Goal: Task Accomplishment & Management: Complete application form

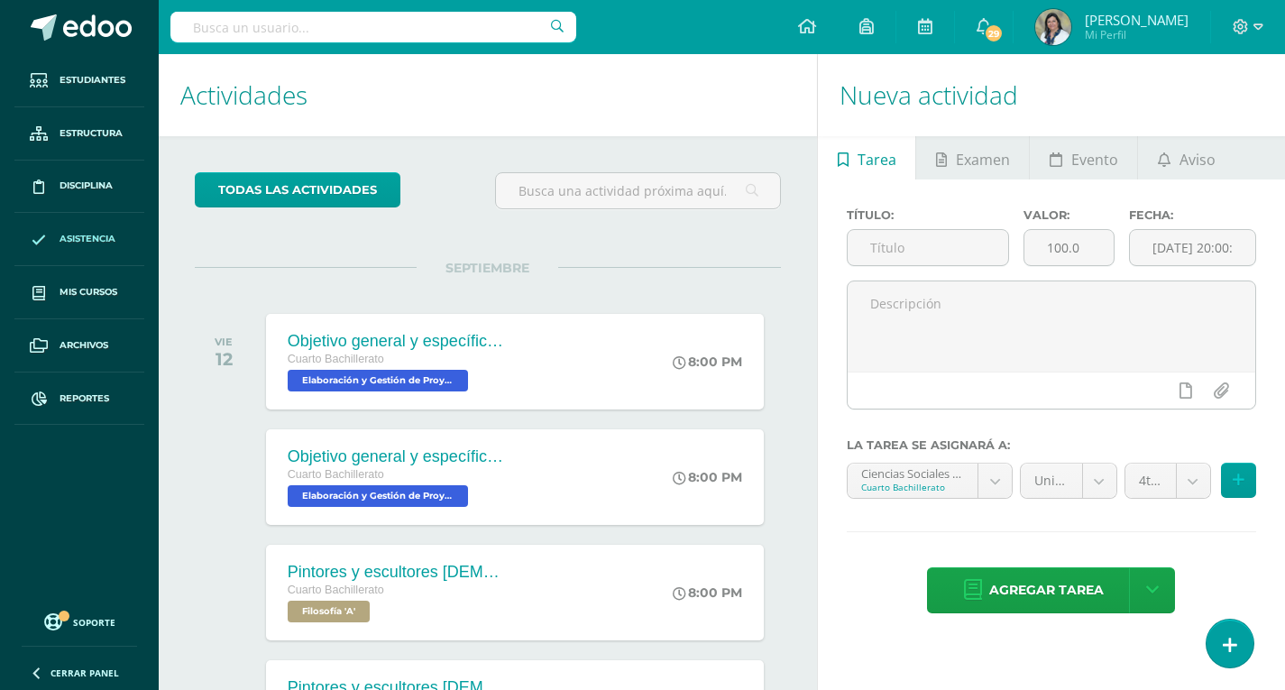
click at [87, 228] on link "Asistencia" at bounding box center [79, 239] width 130 height 53
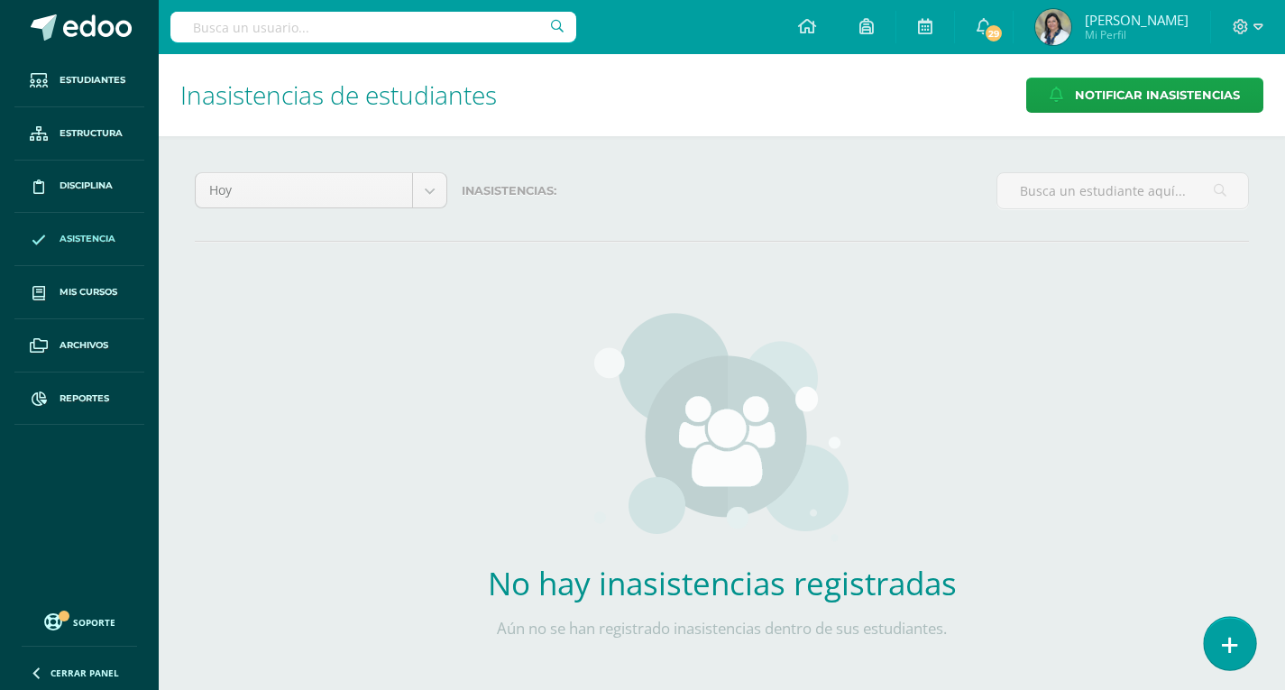
click at [1238, 643] on link at bounding box center [1229, 643] width 51 height 52
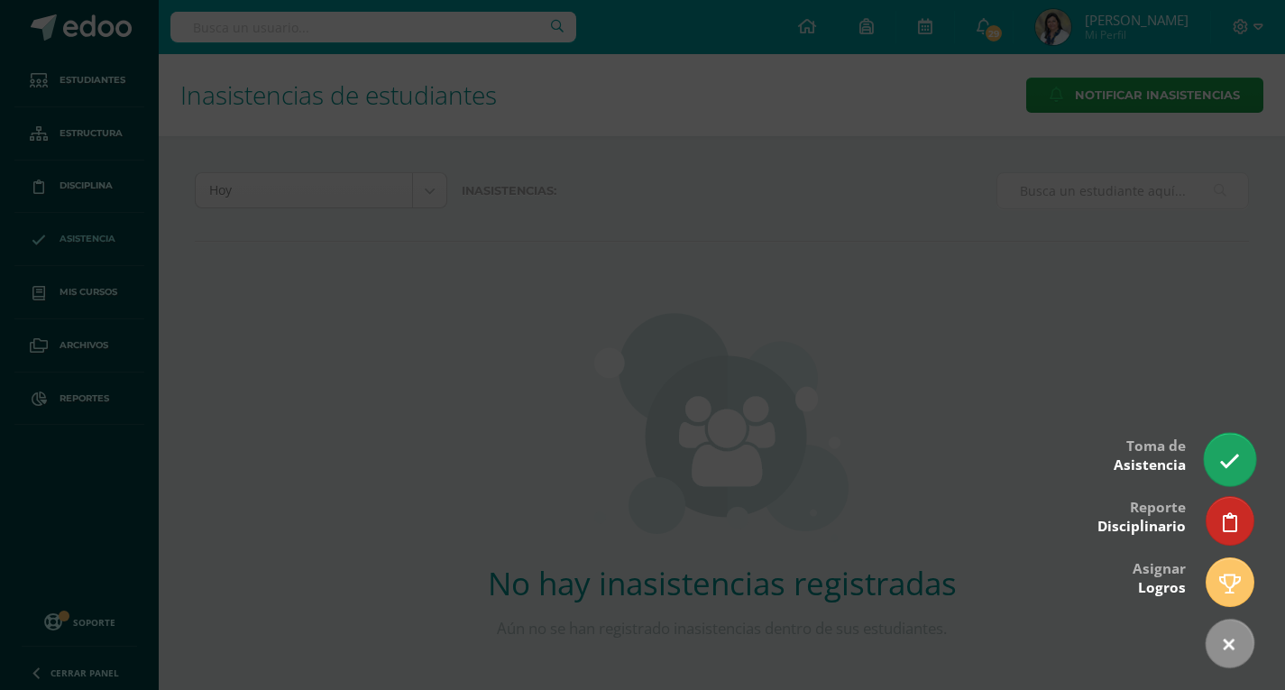
click at [1218, 453] on link at bounding box center [1229, 459] width 51 height 52
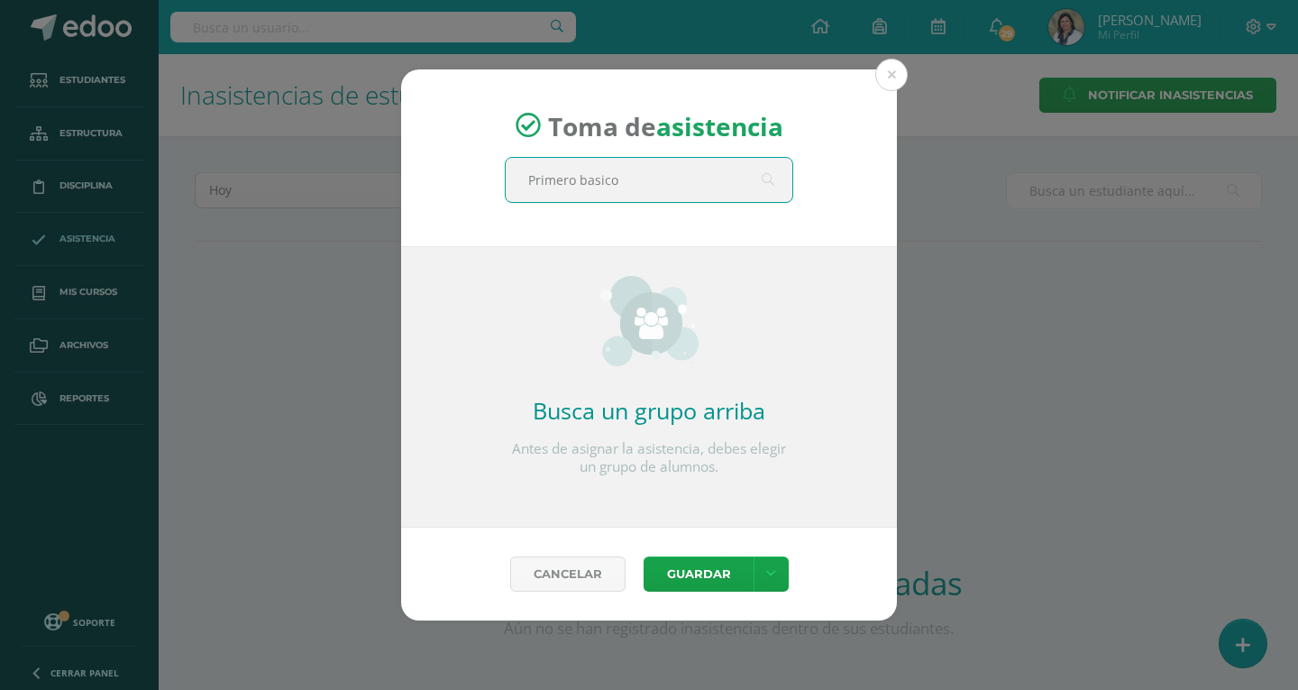
type input "Primero basico"
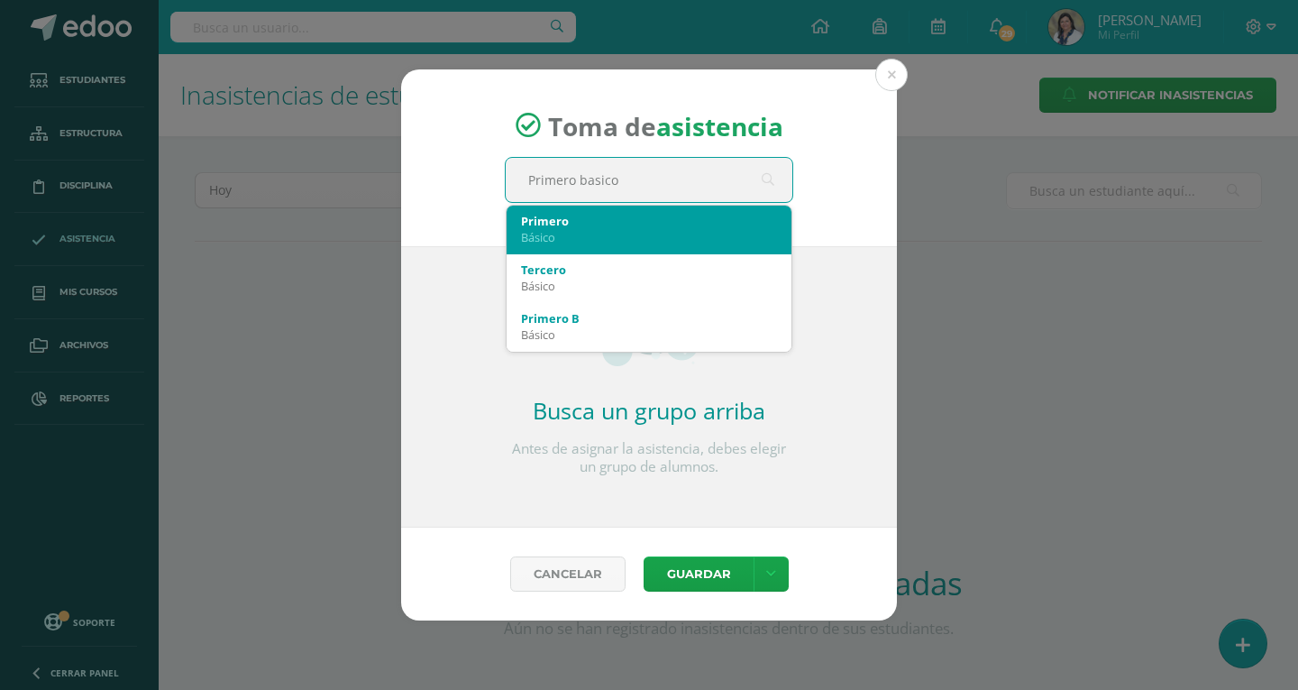
click at [581, 231] on div "Básico" at bounding box center [649, 237] width 256 height 16
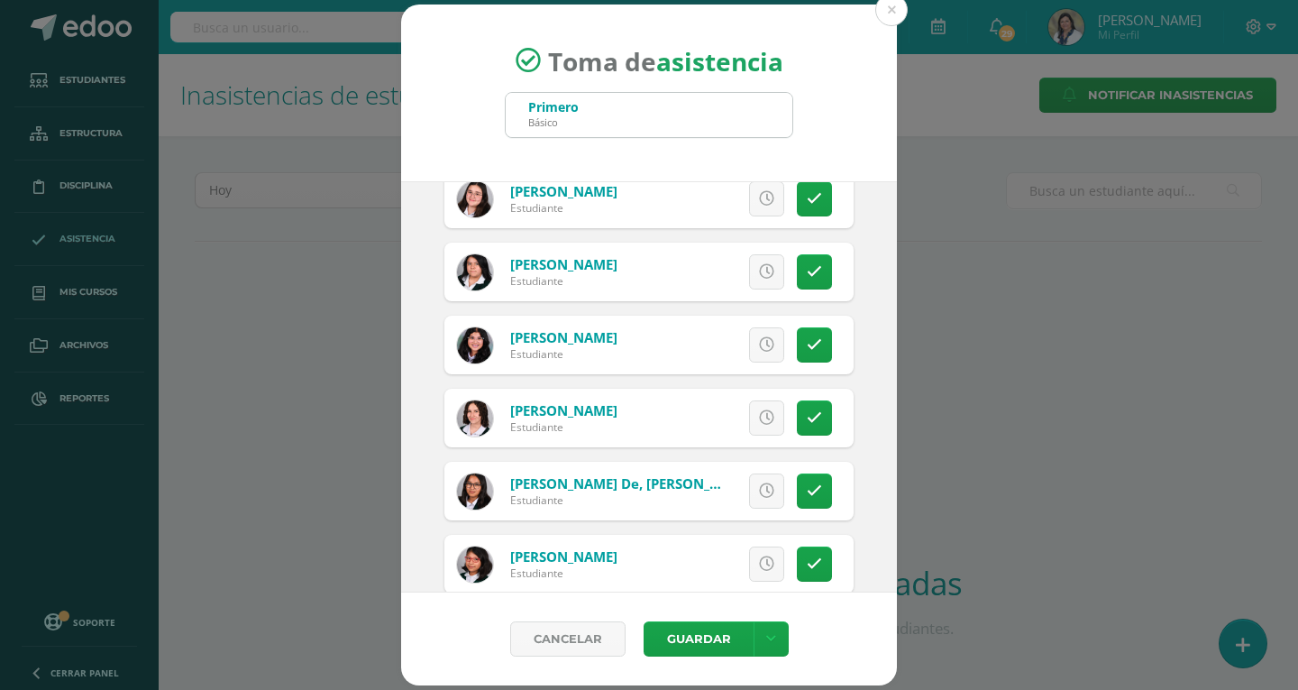
scroll to position [3246, 0]
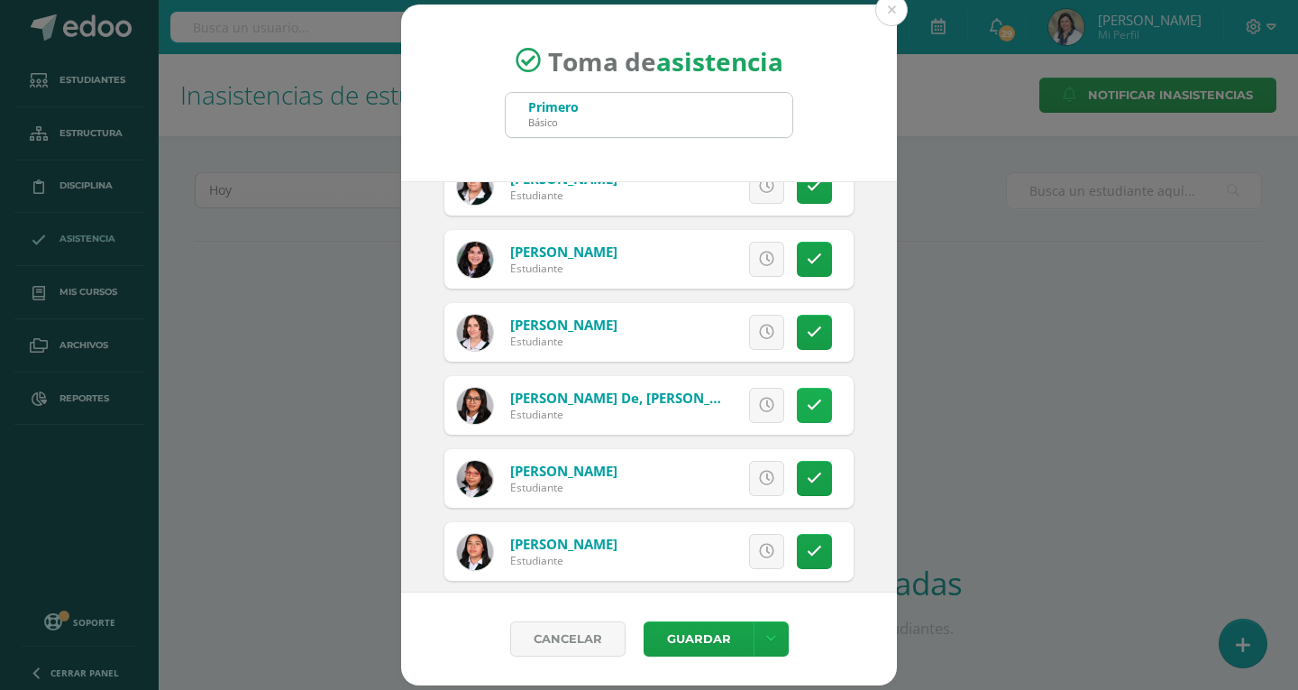
click at [807, 405] on icon at bounding box center [814, 405] width 15 height 15
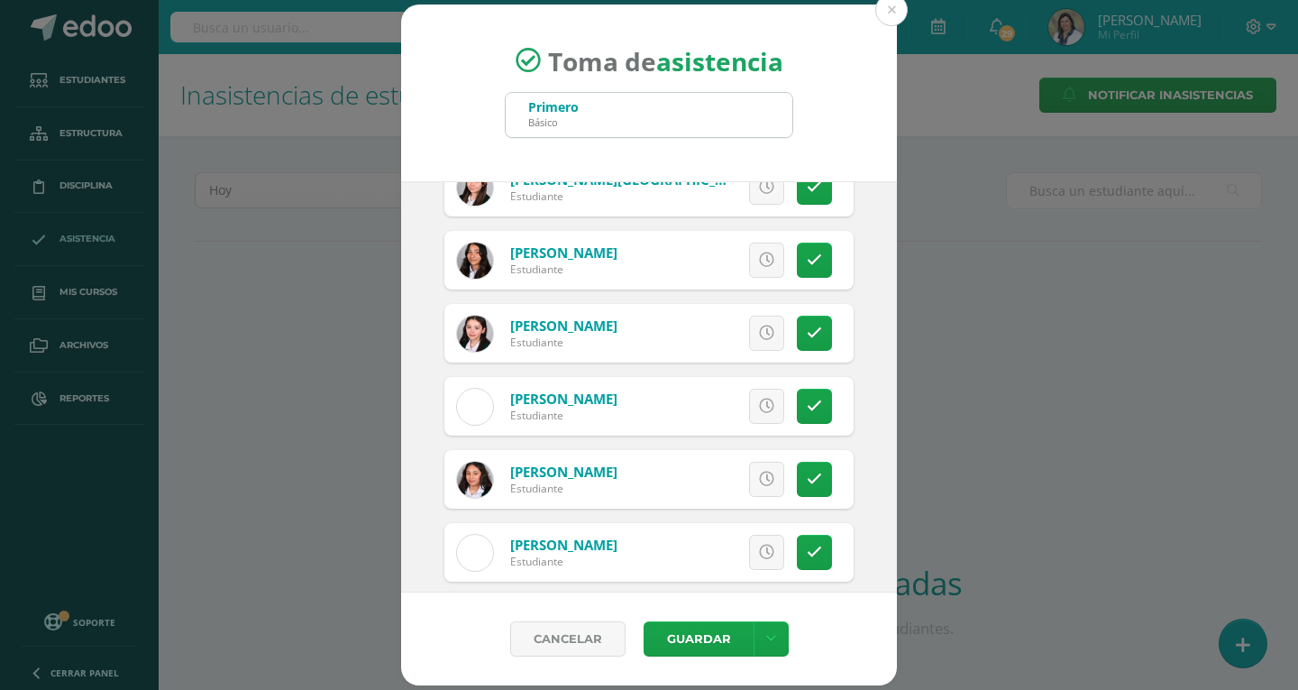
scroll to position [1082, 0]
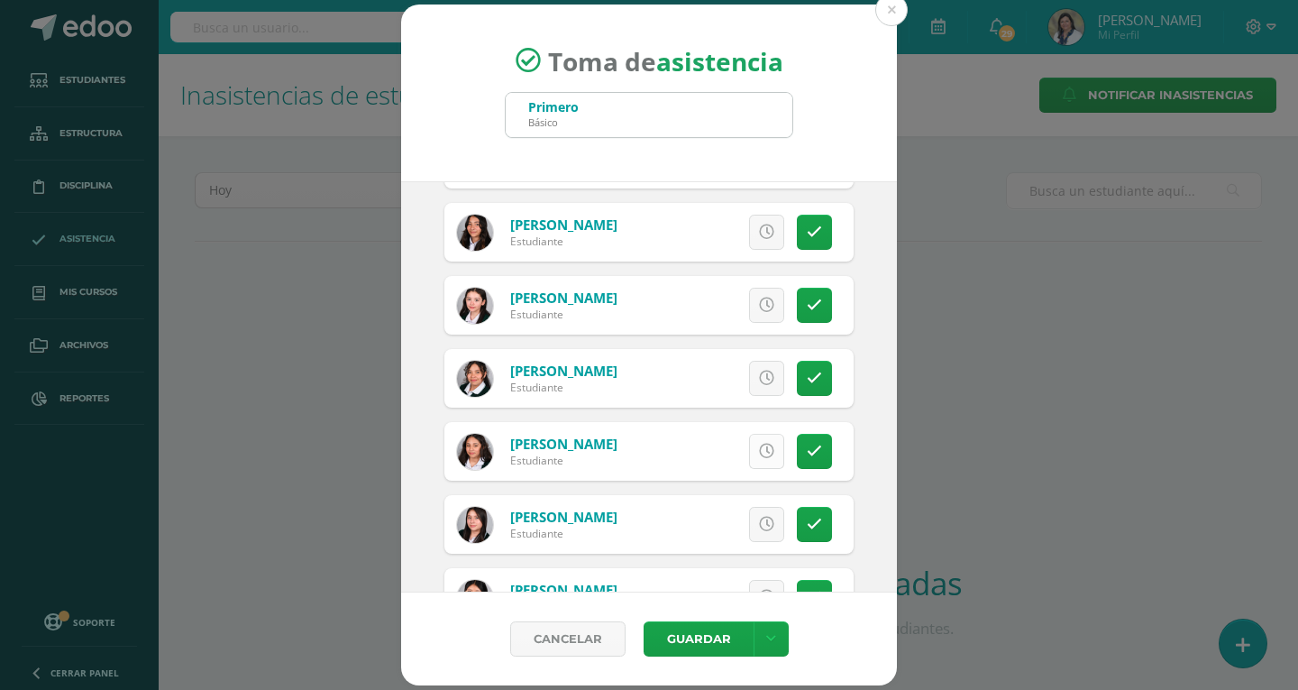
click at [759, 459] on icon at bounding box center [766, 451] width 15 height 15
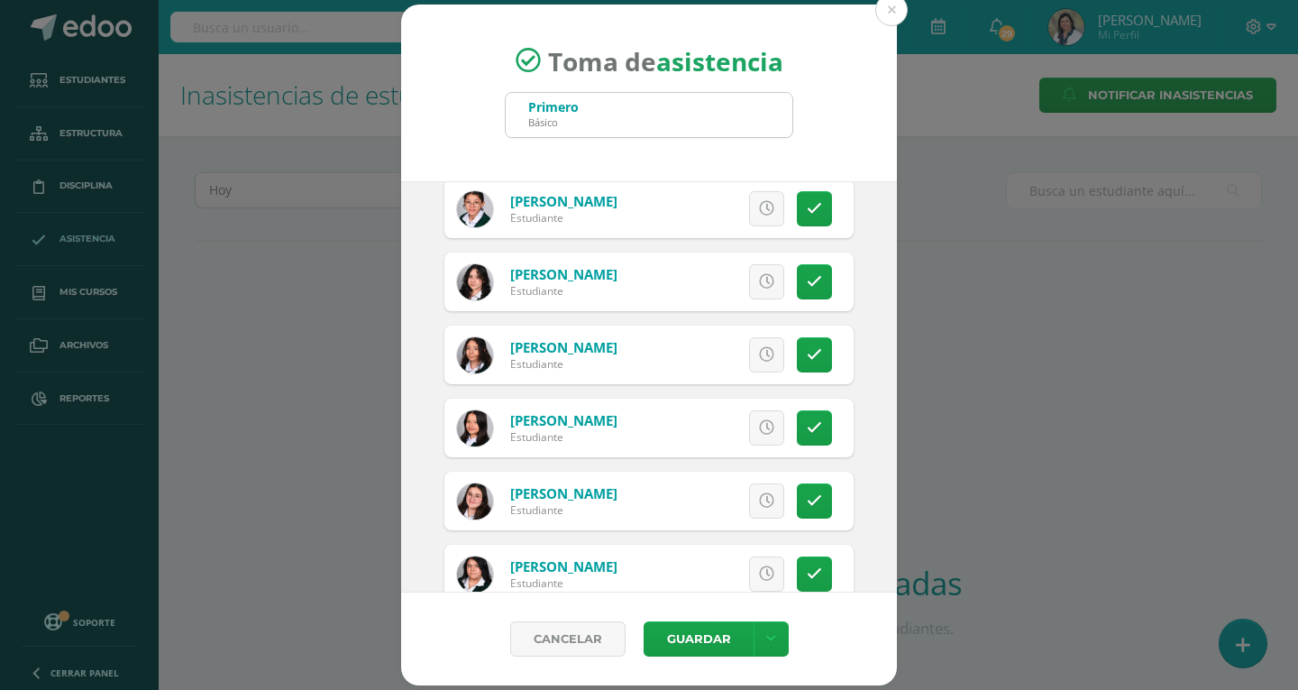
scroll to position [2975, 0]
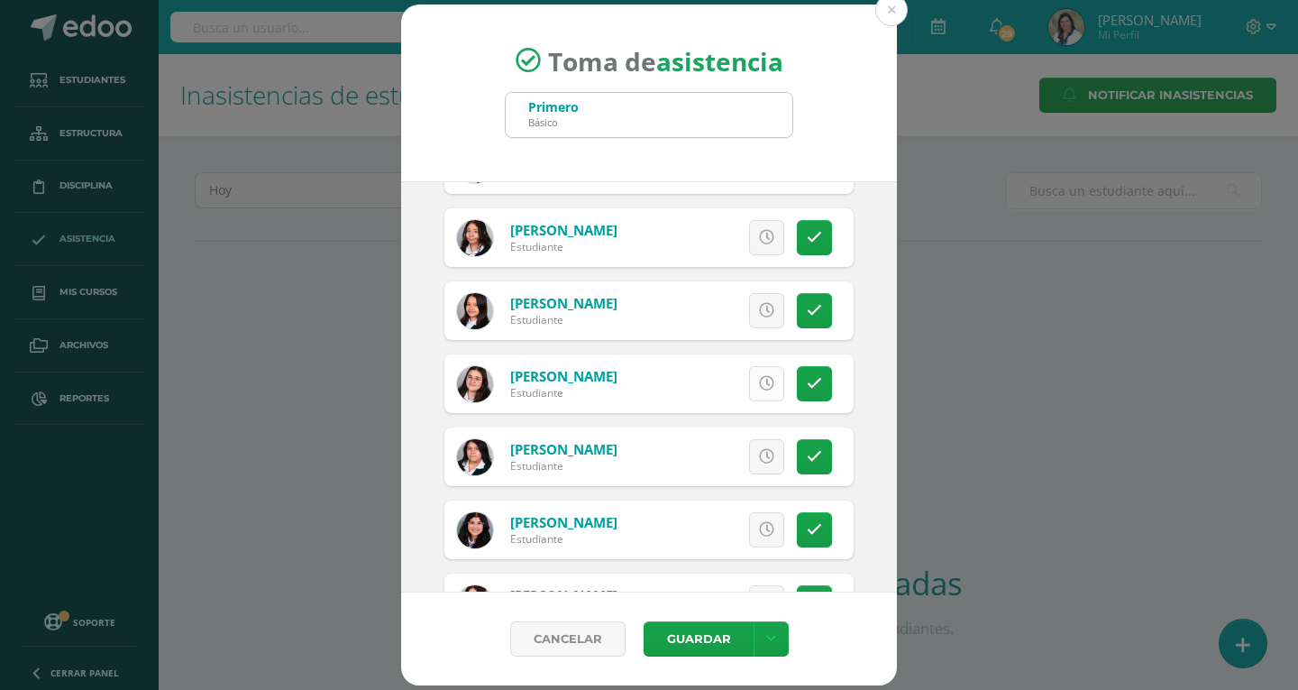
click at [759, 388] on icon at bounding box center [766, 383] width 15 height 15
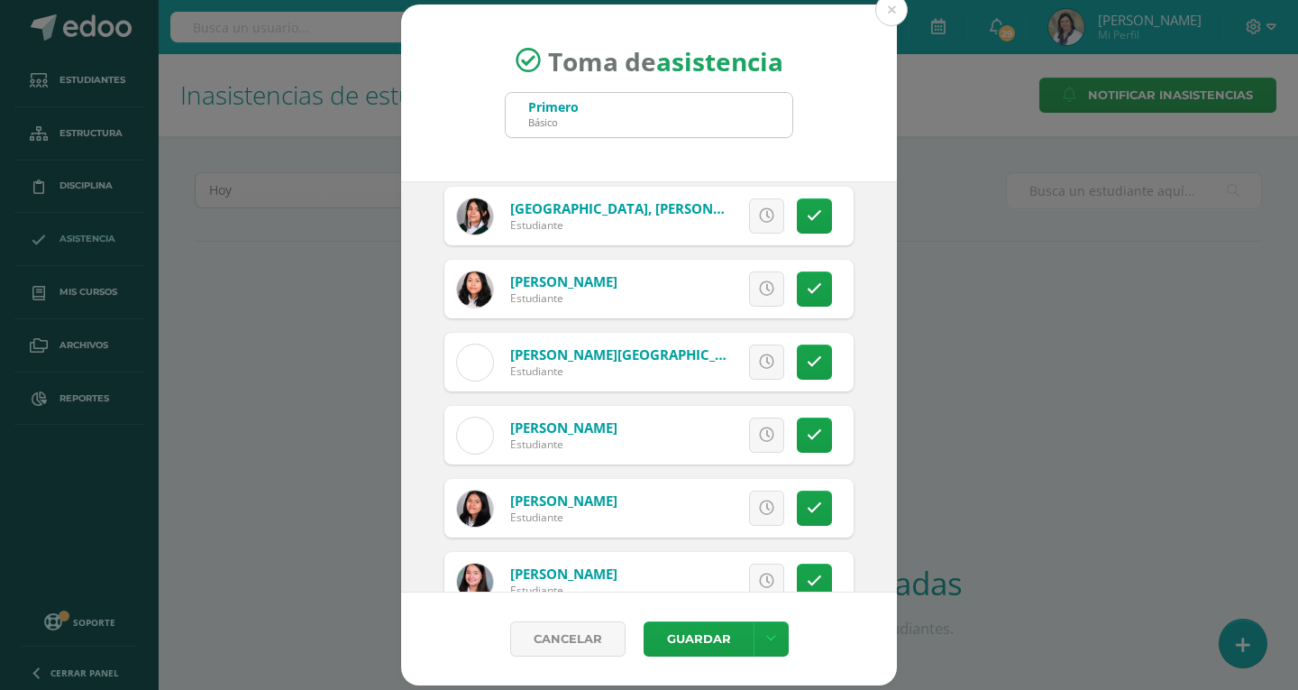
scroll to position [2164, 0]
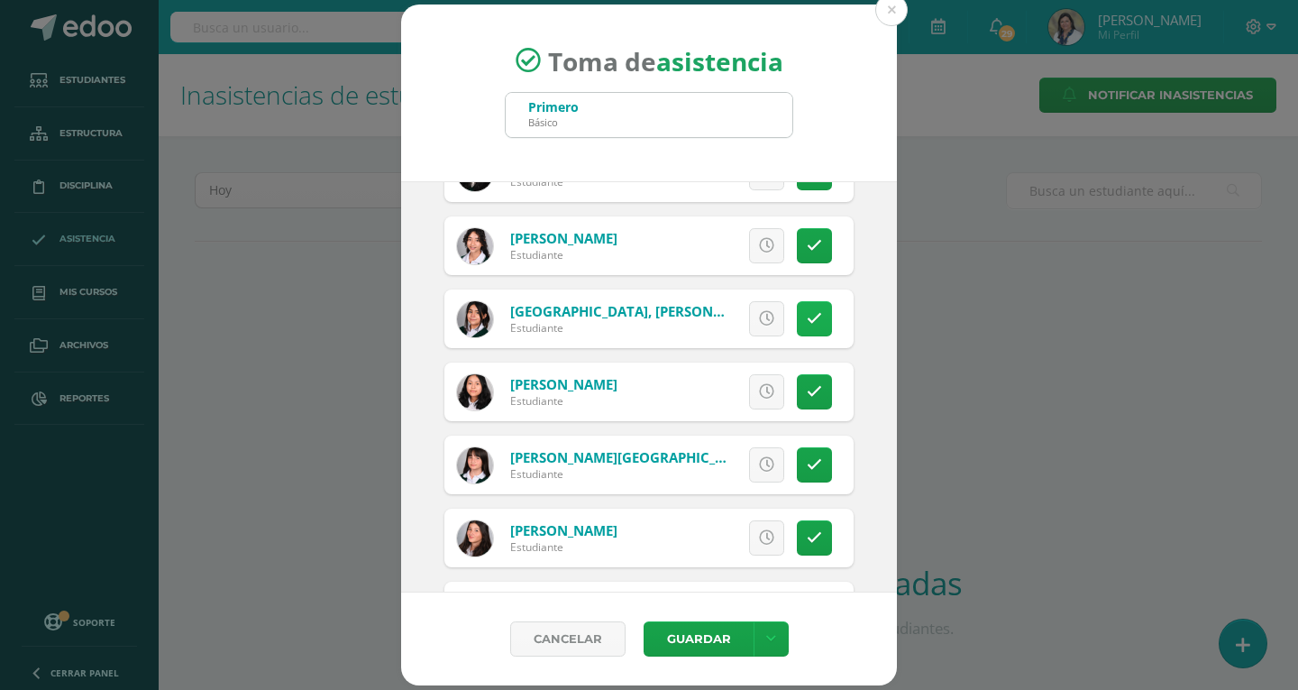
click at [807, 319] on icon at bounding box center [814, 318] width 15 height 15
click at [677, 640] on button "Guardar" at bounding box center [699, 638] width 110 height 35
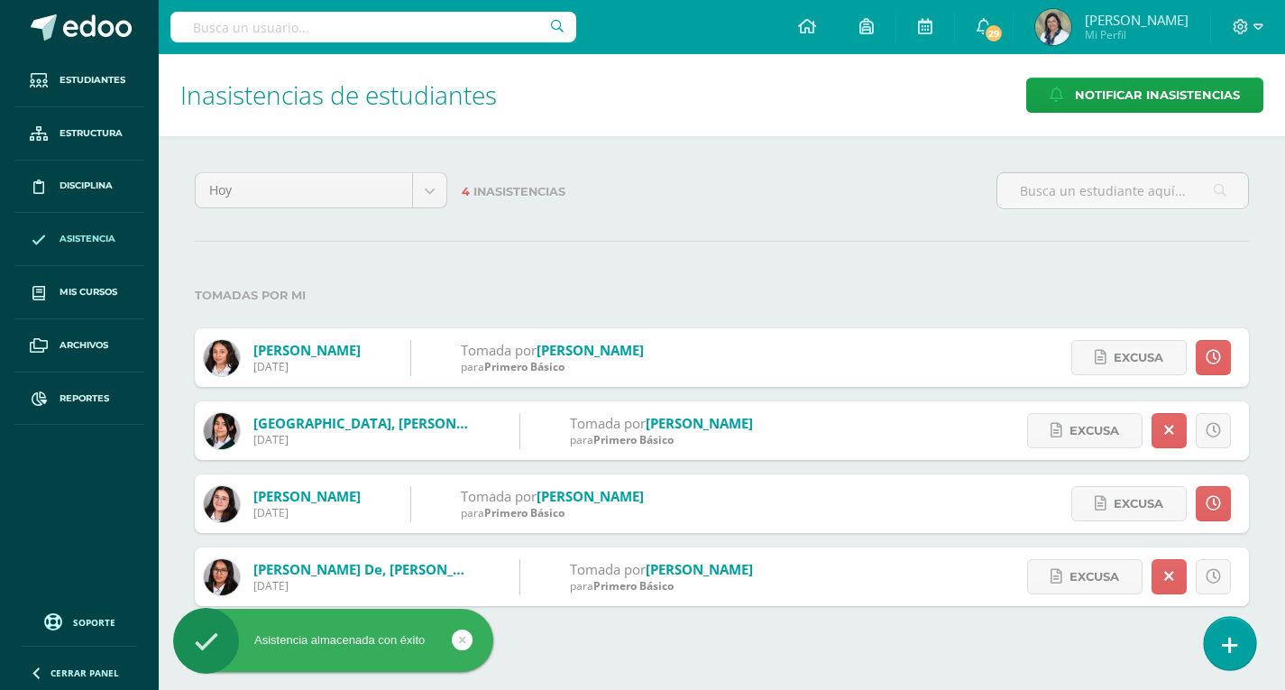
click at [1215, 648] on link at bounding box center [1229, 643] width 51 height 52
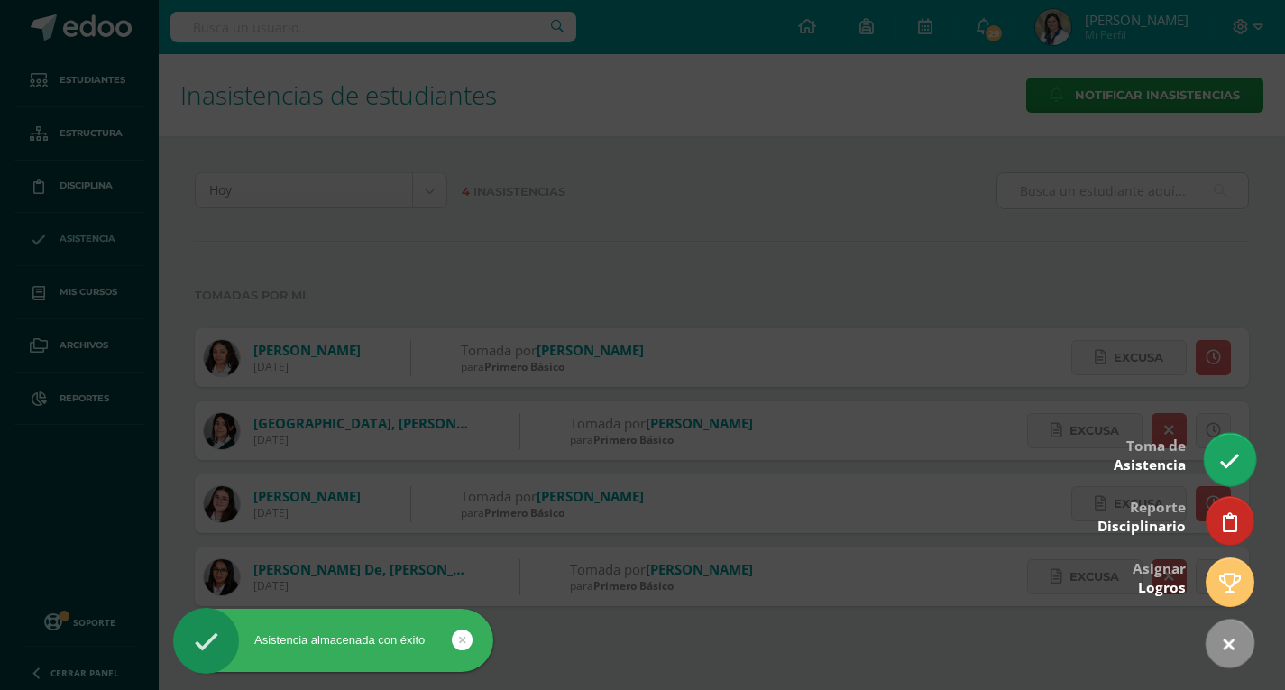
click at [1225, 450] on link at bounding box center [1229, 459] width 51 height 52
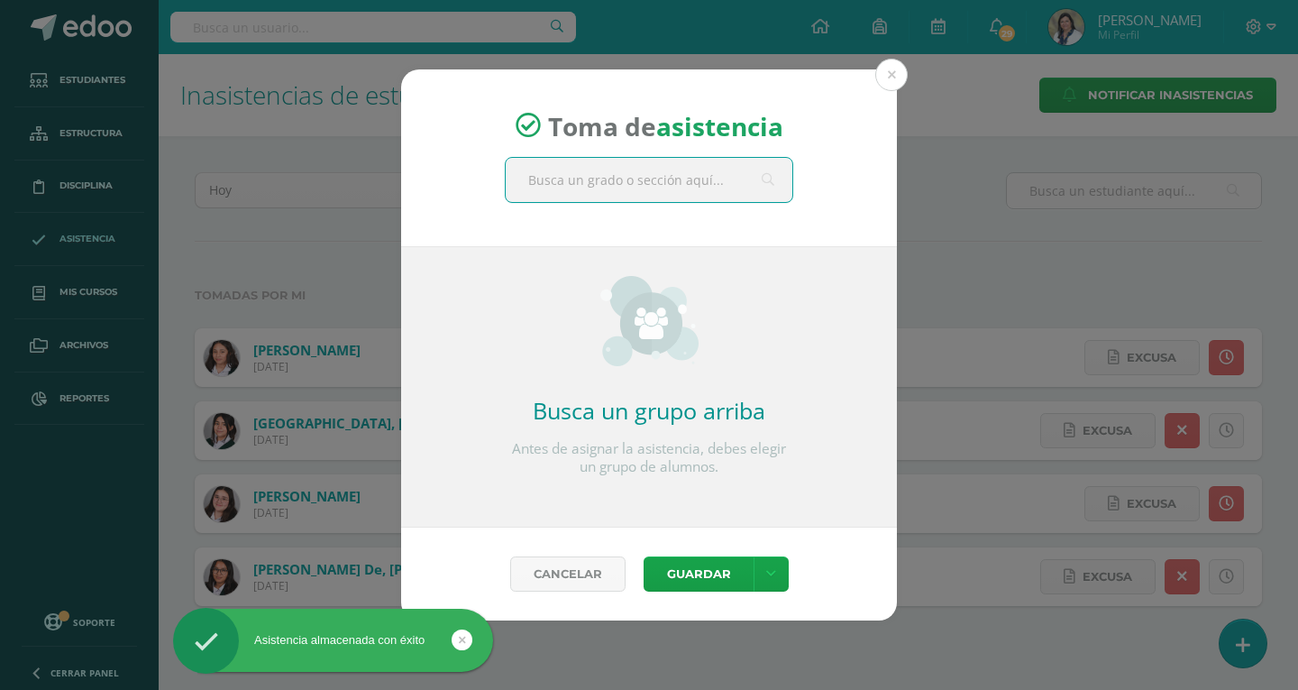
click at [679, 179] on input "text" at bounding box center [649, 180] width 287 height 44
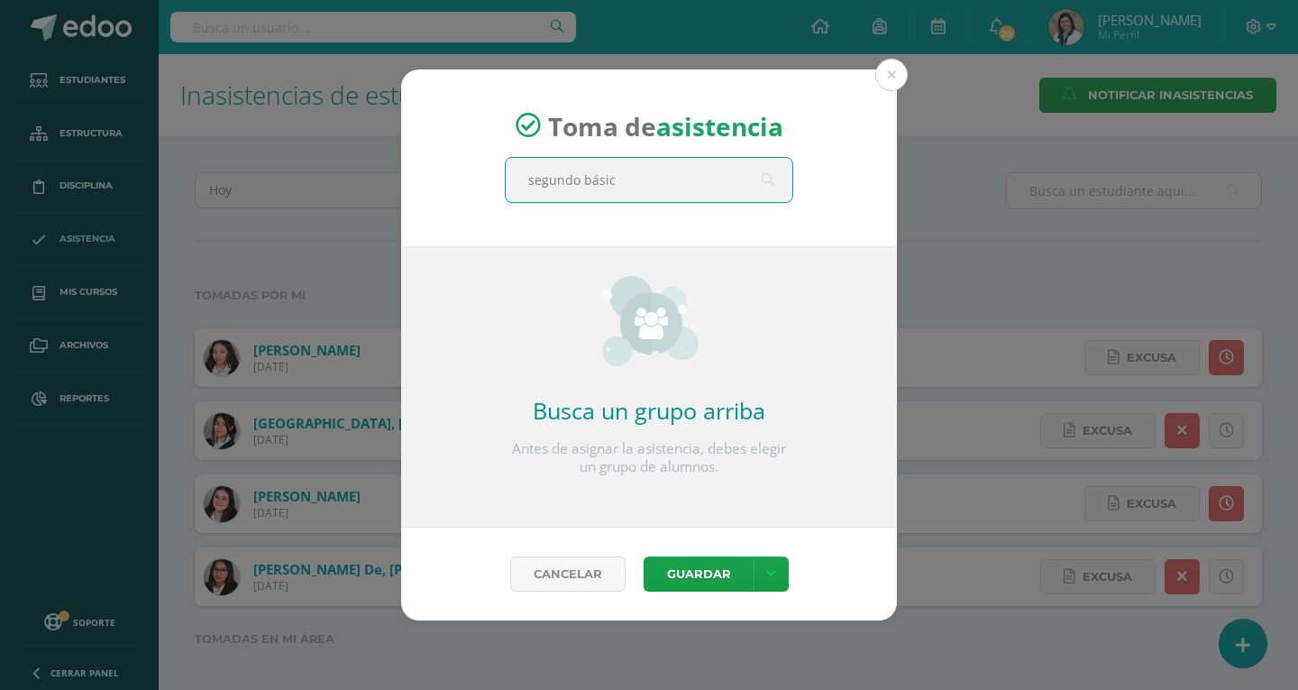
type input "segundo básico"
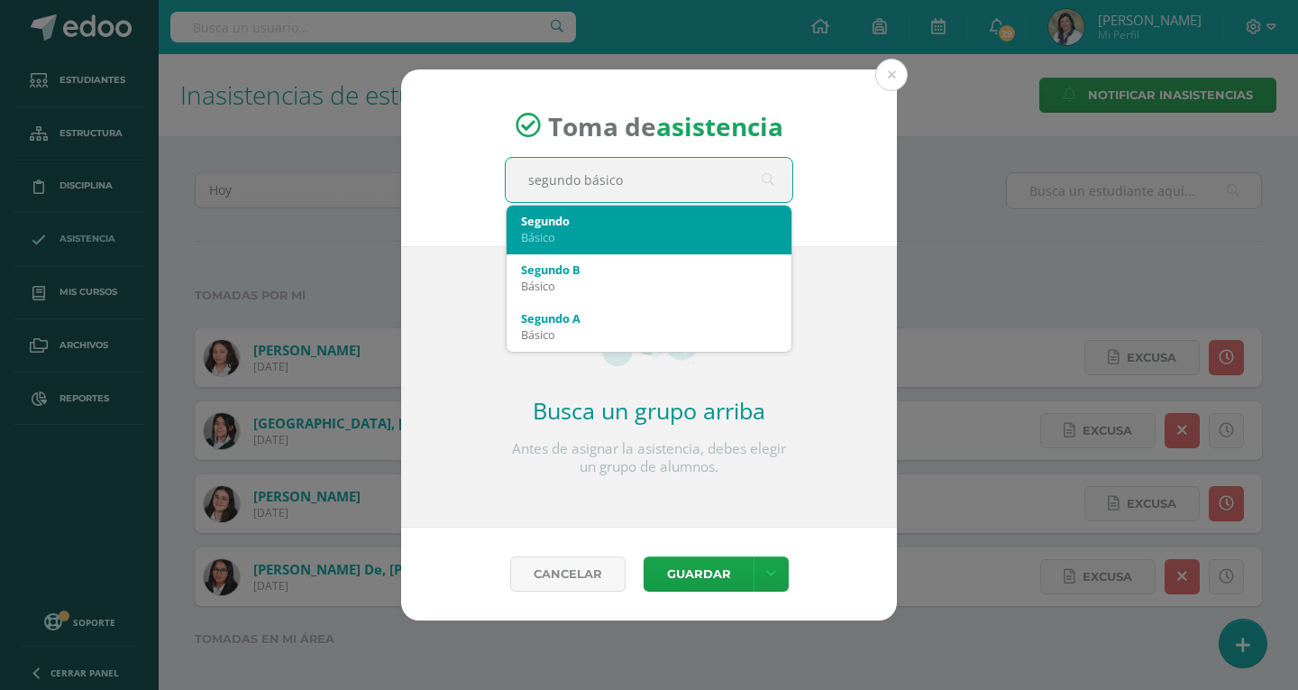
click at [561, 234] on div "Básico" at bounding box center [649, 237] width 256 height 16
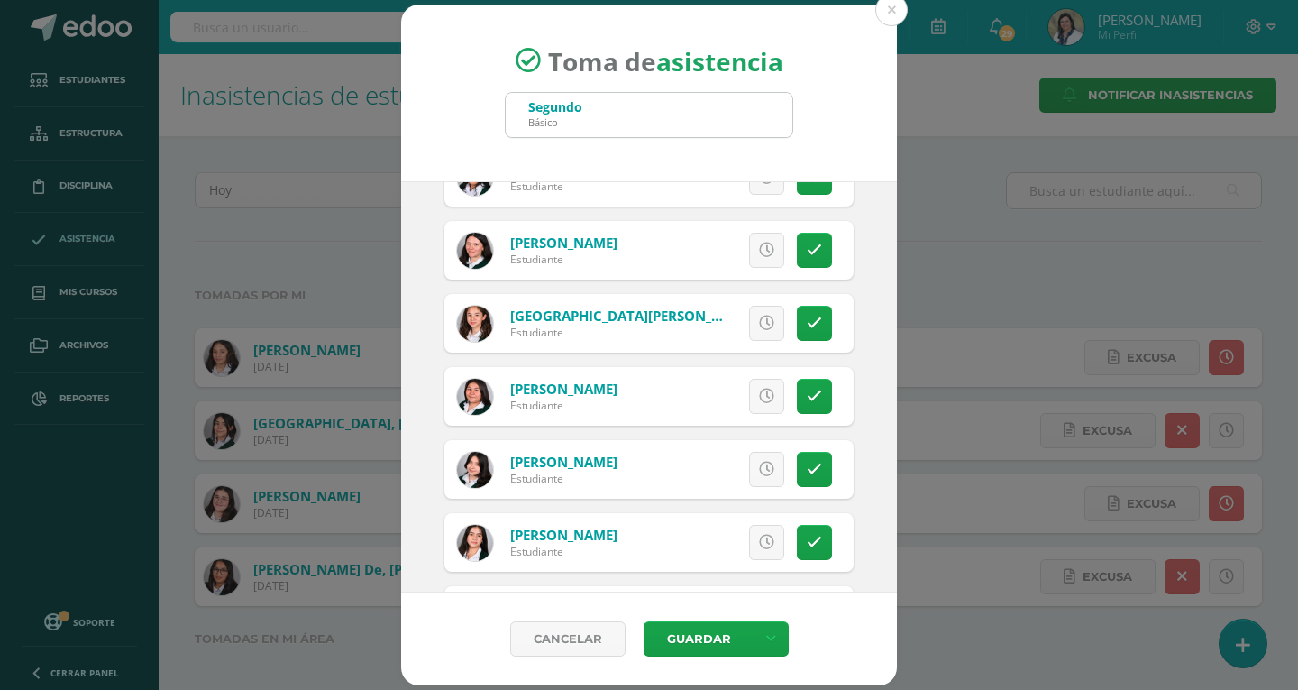
scroll to position [1442, 0]
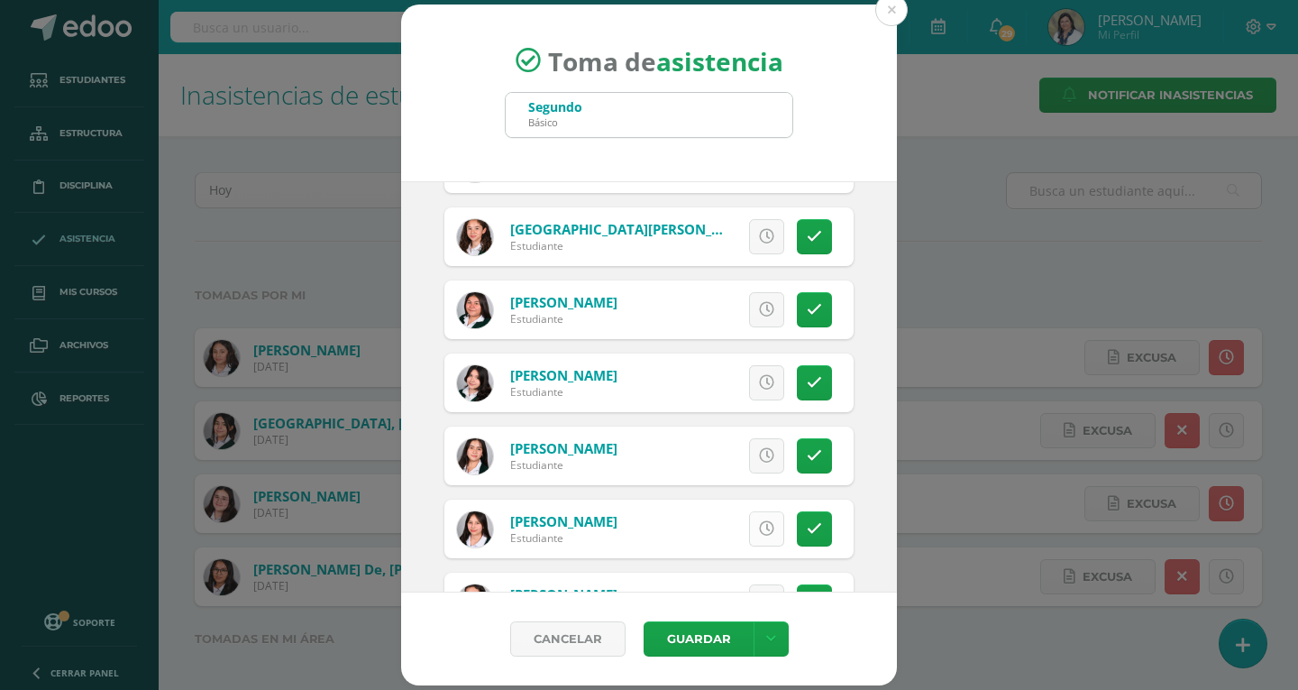
click at [759, 530] on icon at bounding box center [766, 528] width 15 height 15
click at [706, 646] on button "Guardar" at bounding box center [699, 638] width 110 height 35
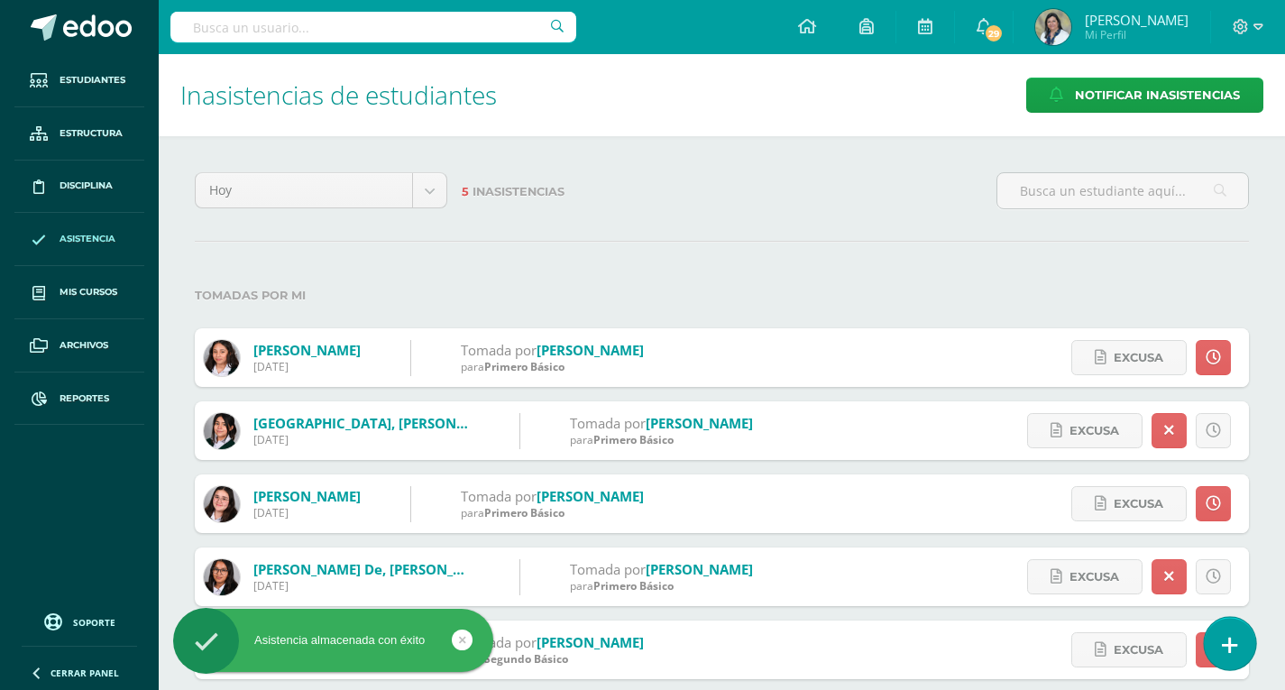
click at [1224, 636] on icon at bounding box center [1230, 645] width 16 height 21
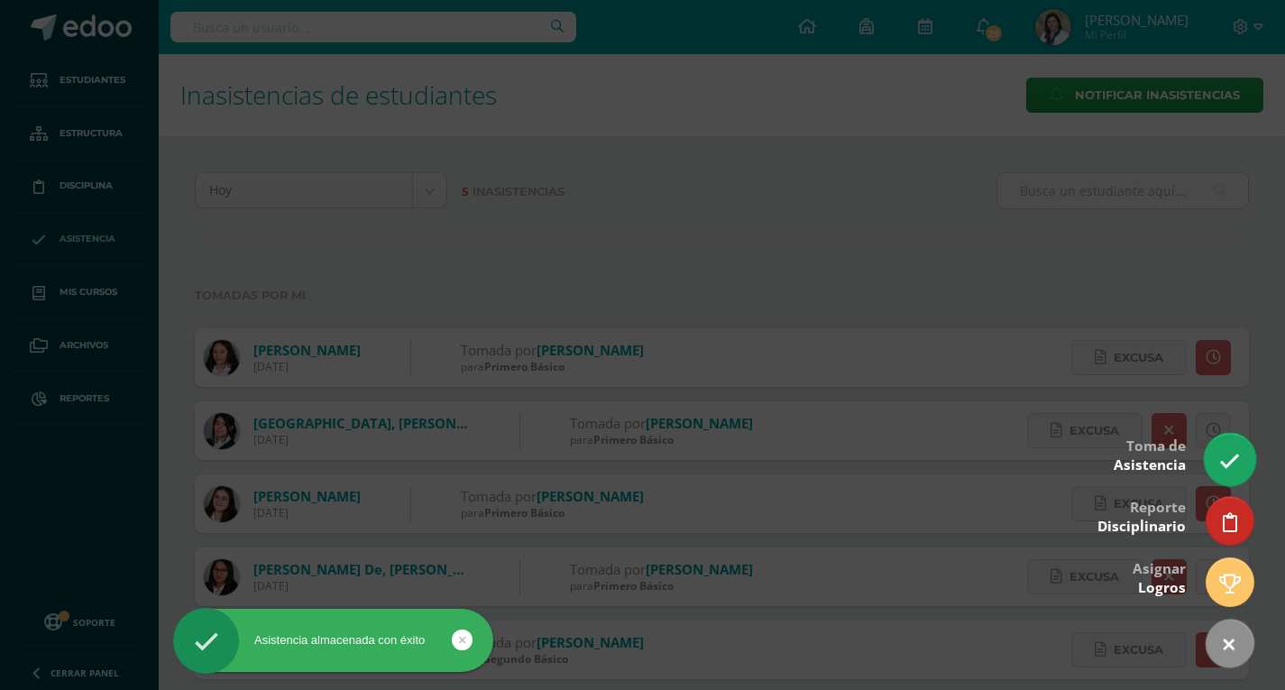
click at [1224, 455] on icon at bounding box center [1229, 461] width 21 height 21
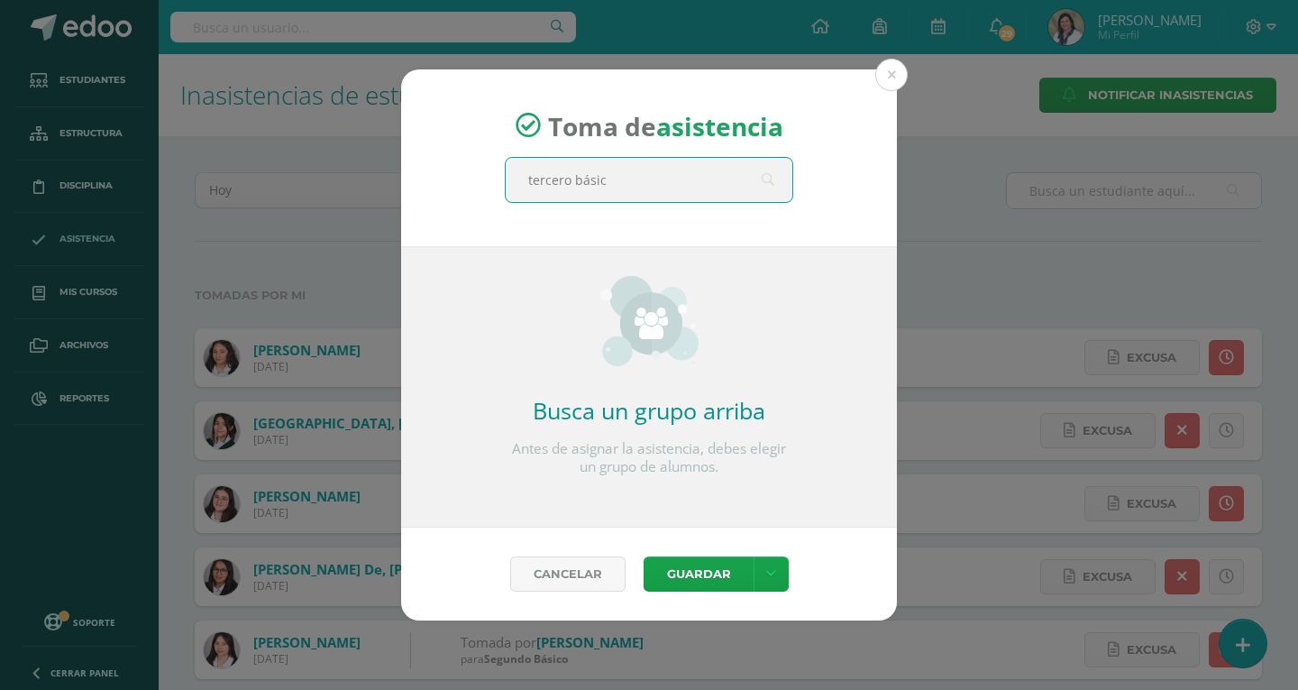
type input "tercero básico"
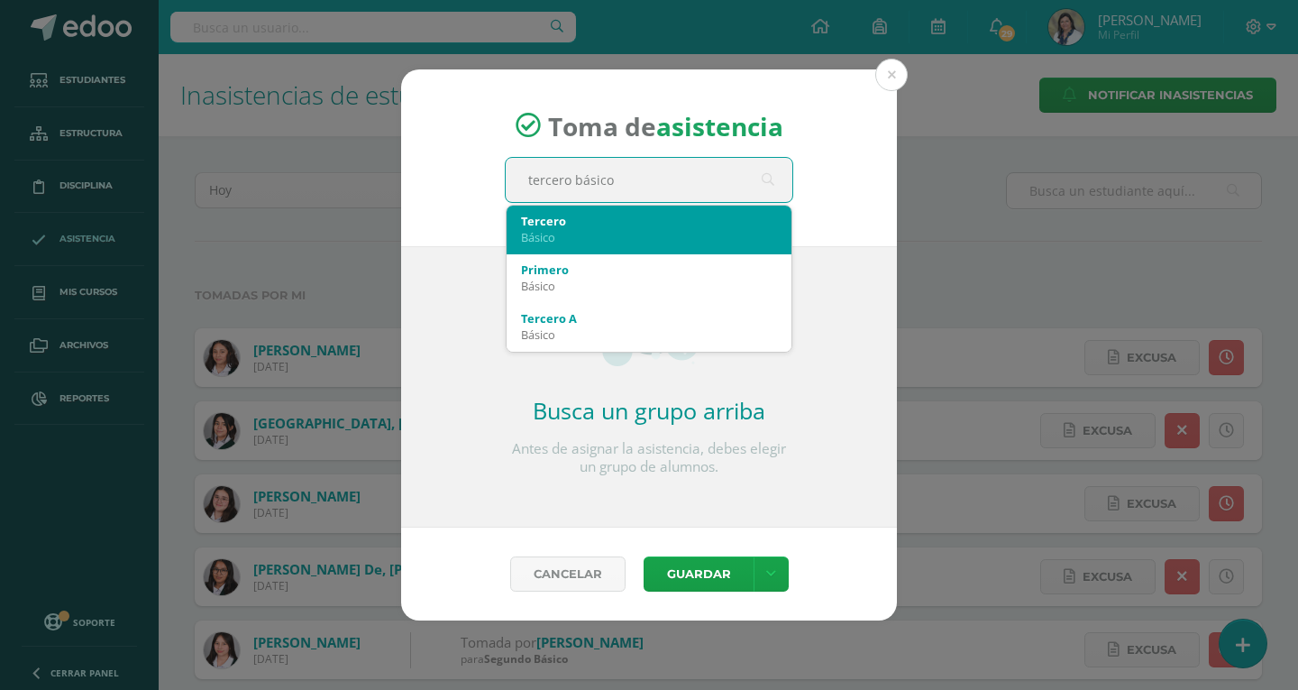
click at [575, 228] on div "Tercero" at bounding box center [649, 221] width 256 height 16
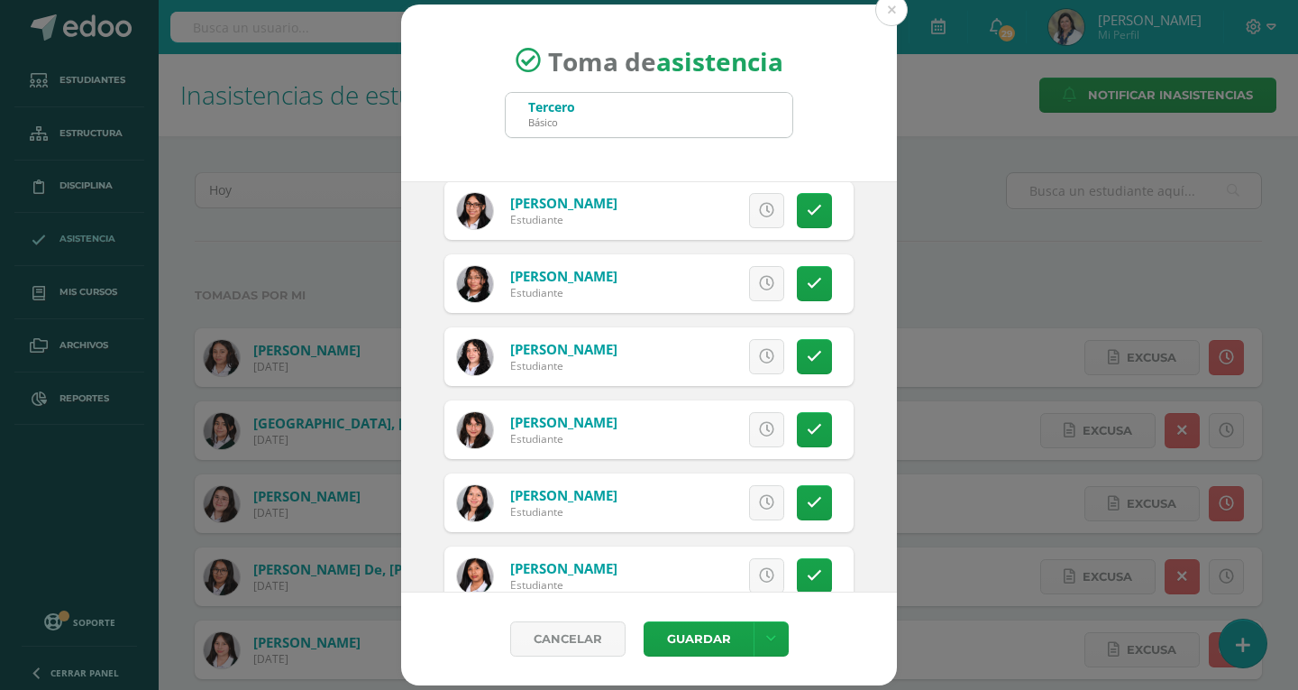
scroll to position [902, 0]
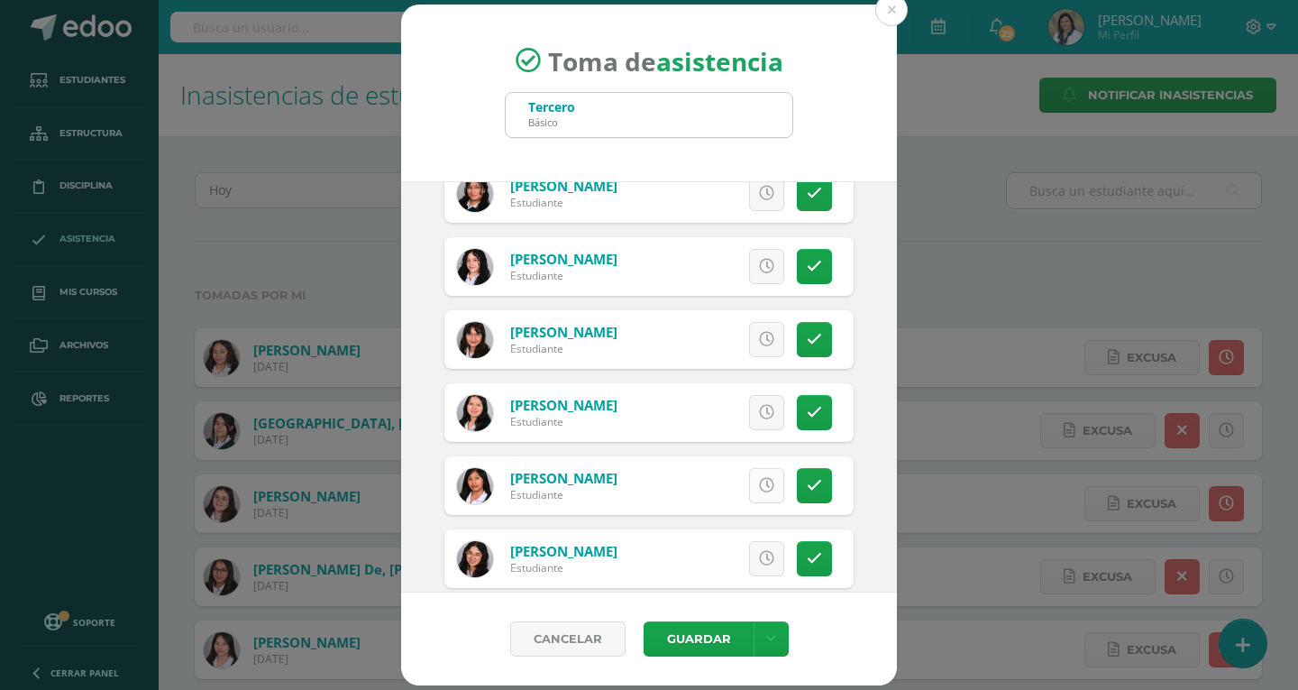
click at [759, 487] on icon at bounding box center [766, 485] width 15 height 15
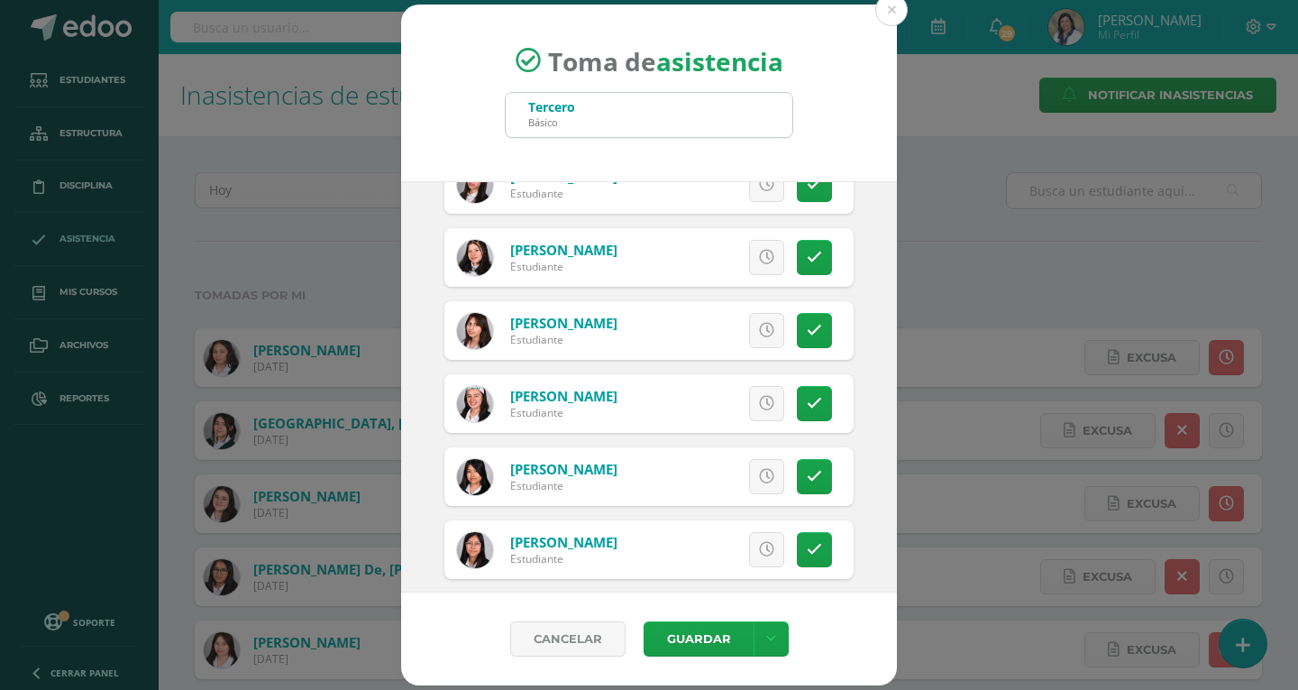
scroll to position [1391, 0]
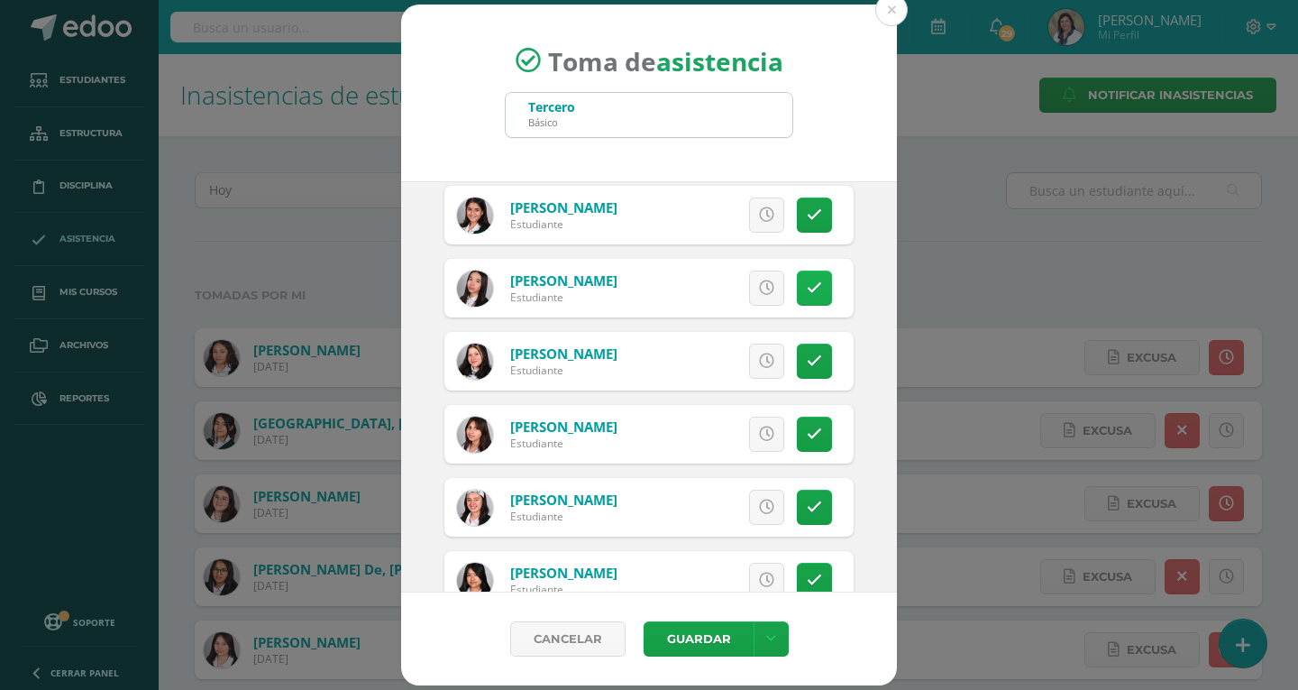
click at [807, 292] on icon at bounding box center [814, 287] width 15 height 15
click at [696, 284] on link "Excusa" at bounding box center [726, 287] width 115 height 35
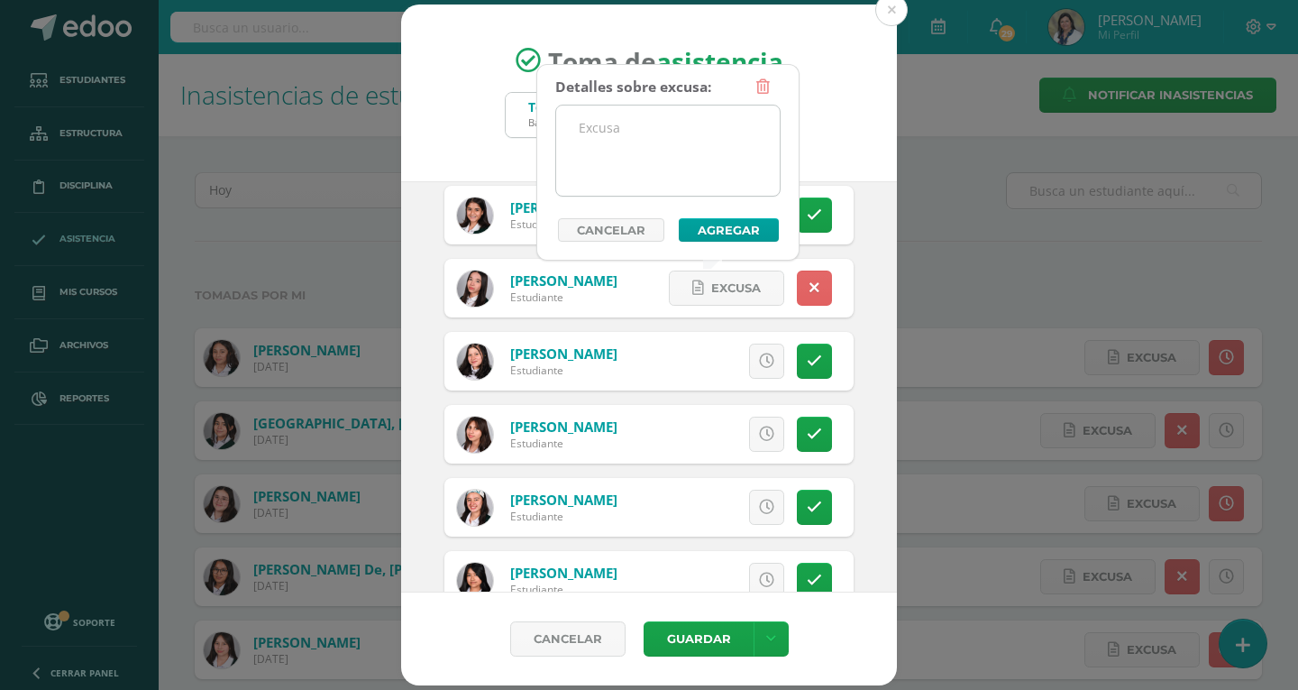
click at [667, 132] on textarea at bounding box center [668, 150] width 224 height 90
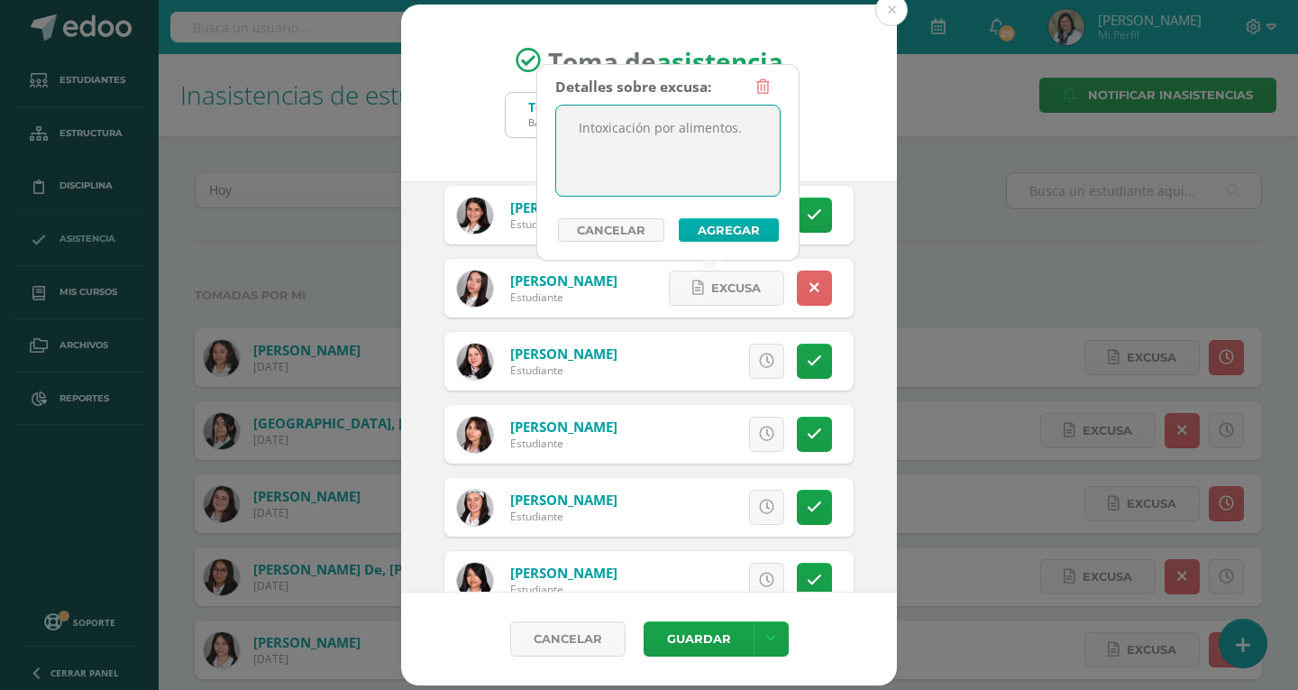
type textarea "Intoxicación por alimentos."
click at [752, 230] on button "Agregar" at bounding box center [729, 229] width 100 height 23
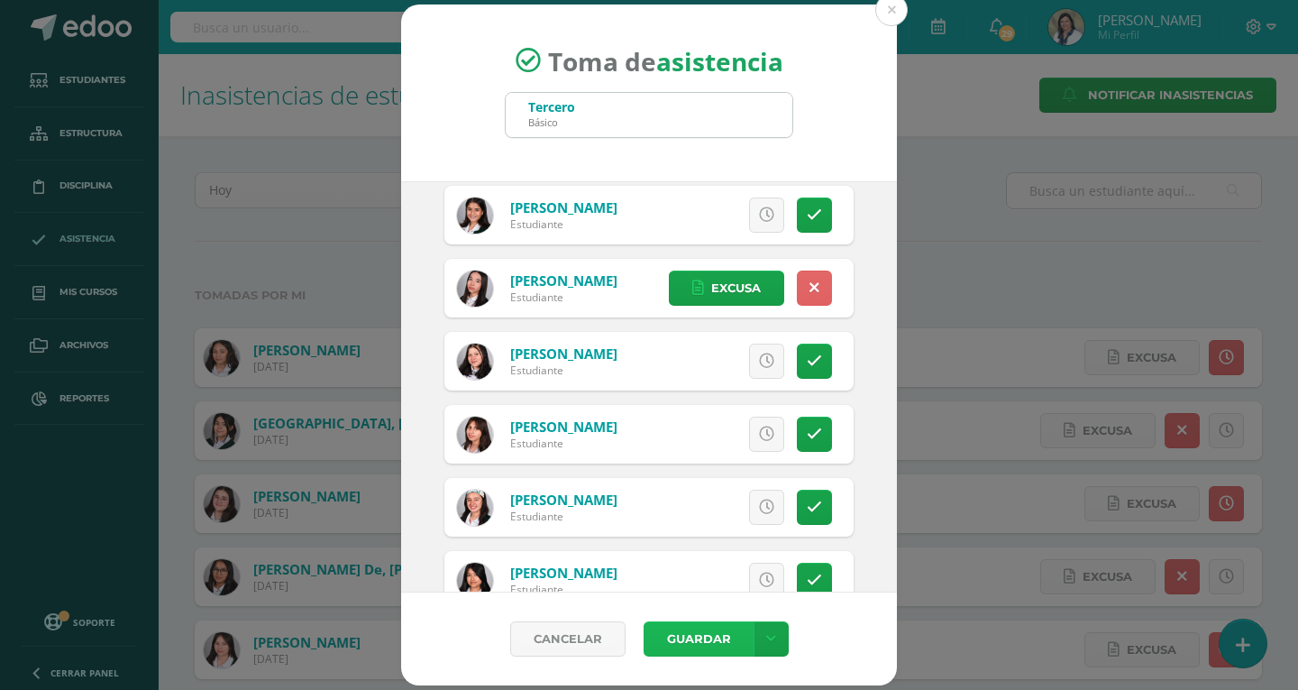
click at [673, 641] on button "Guardar" at bounding box center [699, 638] width 110 height 35
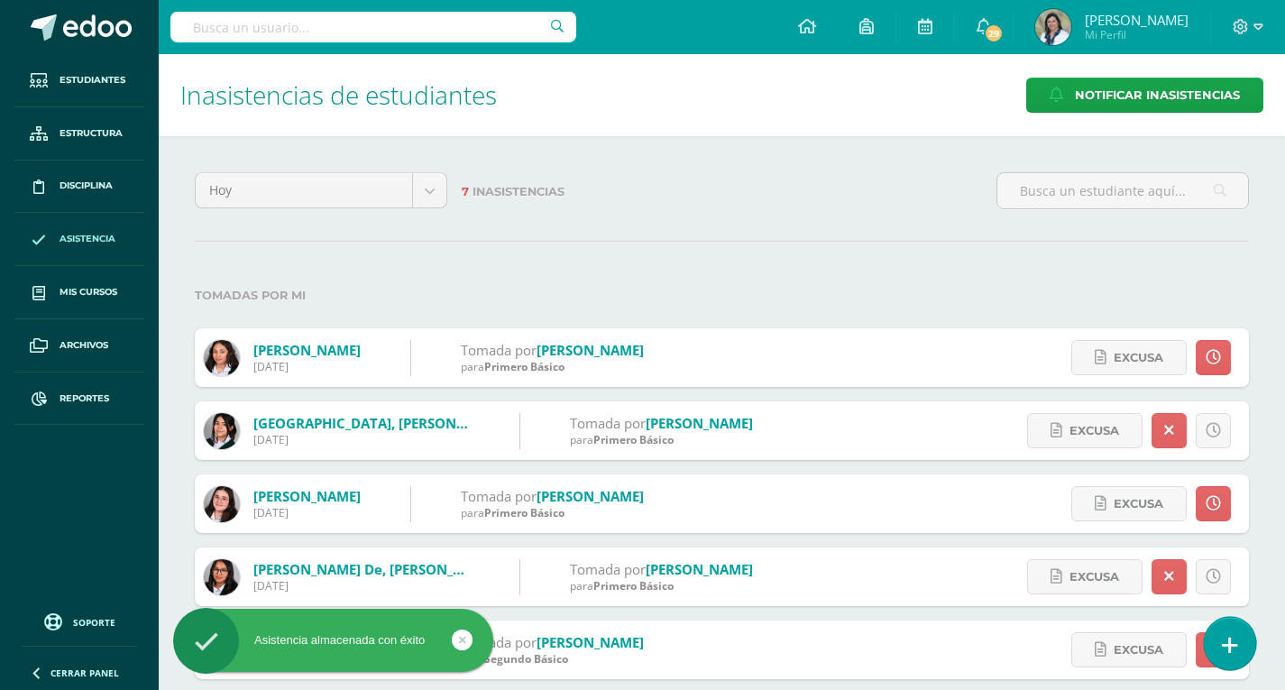
click at [1234, 642] on icon at bounding box center [1230, 645] width 16 height 21
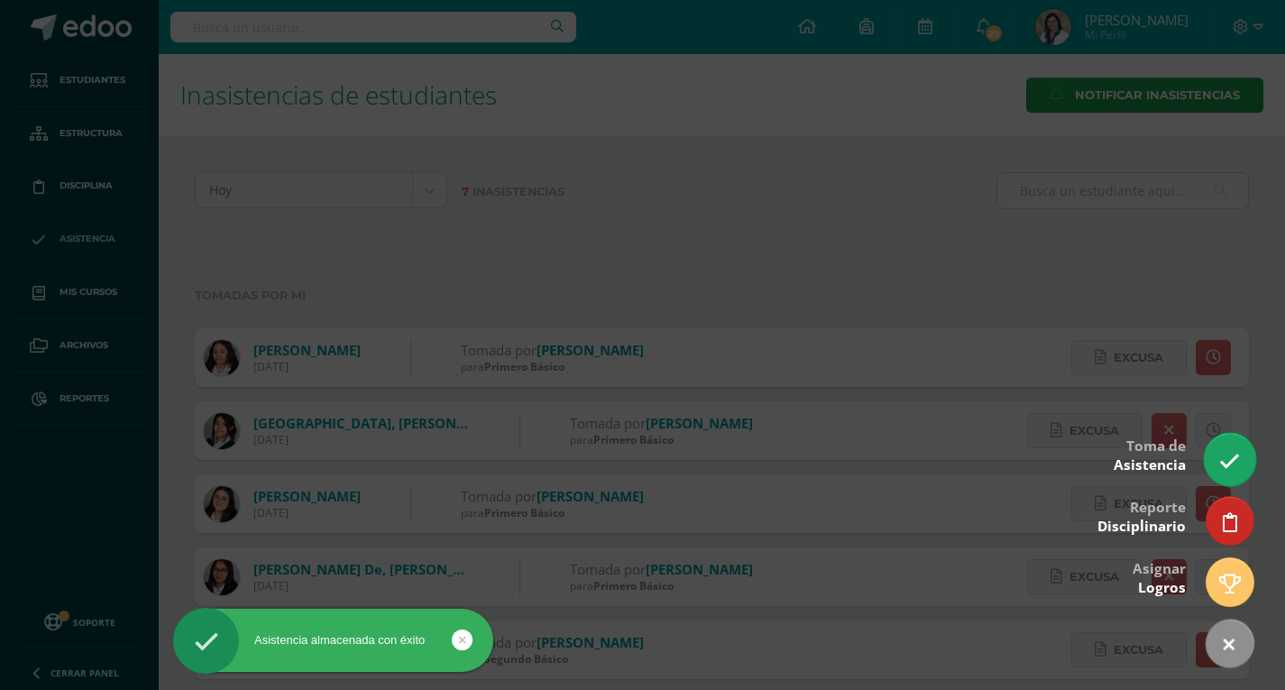
click at [1227, 458] on icon at bounding box center [1229, 461] width 21 height 21
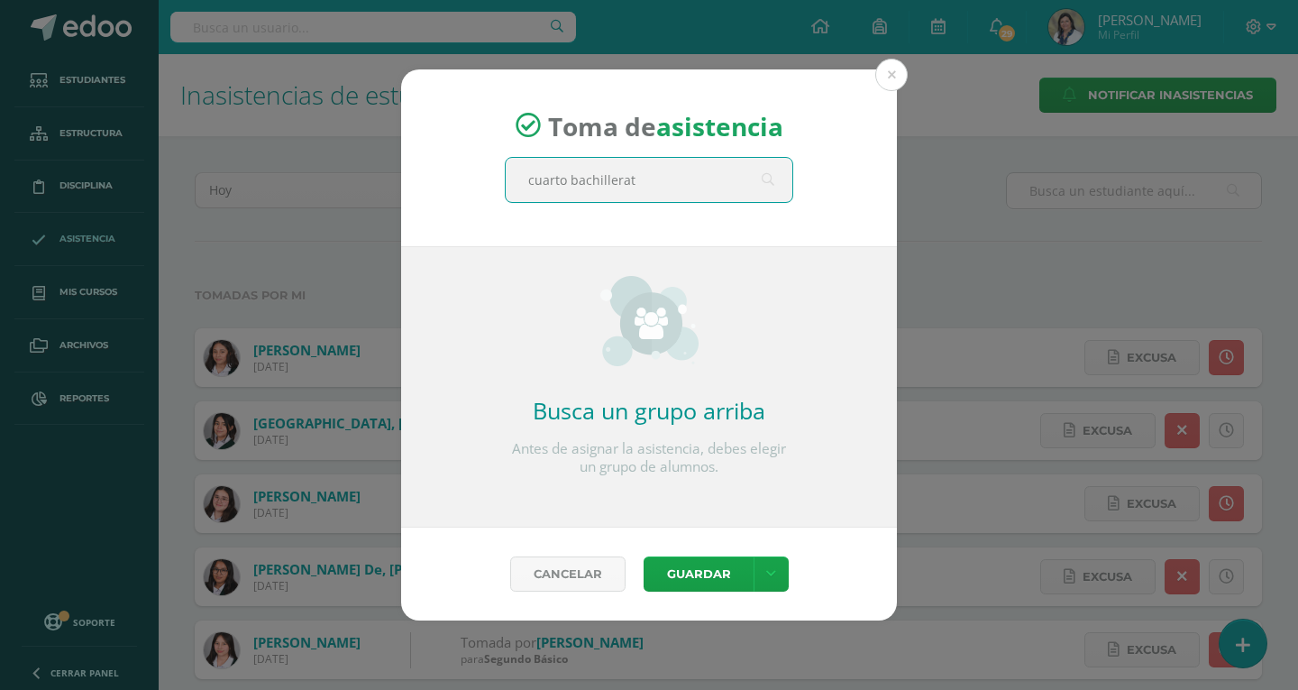
type input "cuarto bachillerato"
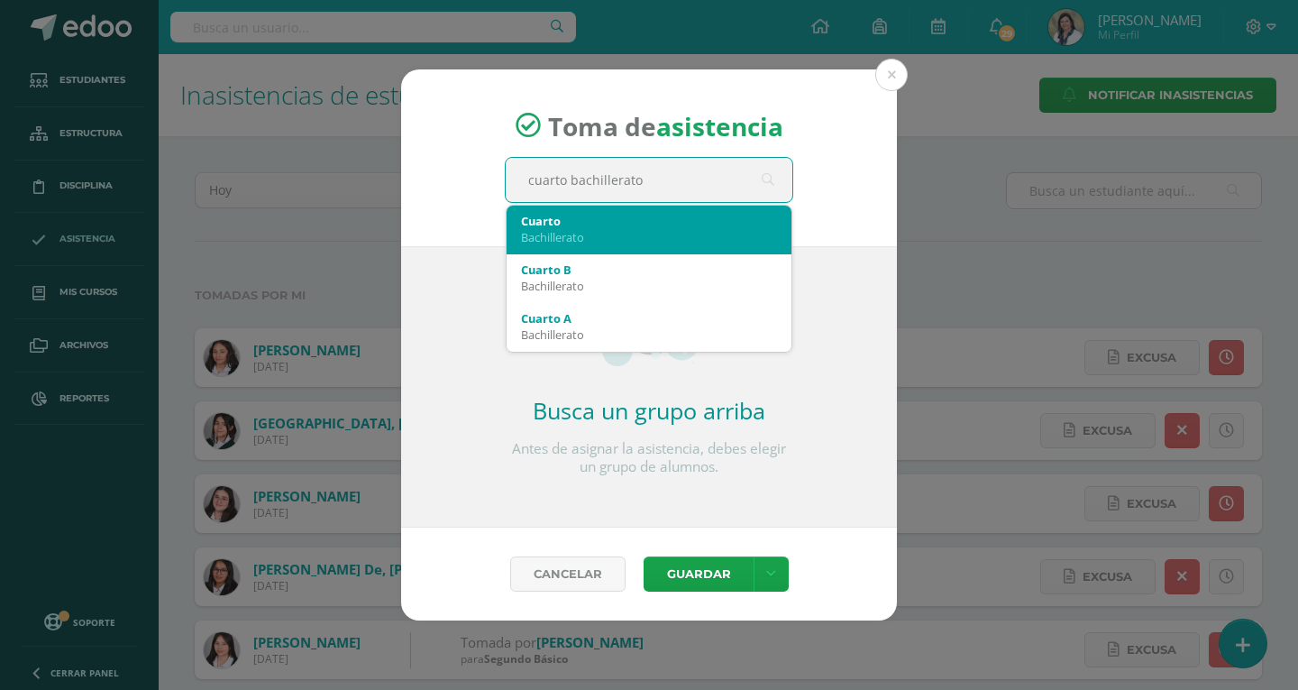
click at [554, 227] on div "Cuarto" at bounding box center [649, 221] width 256 height 16
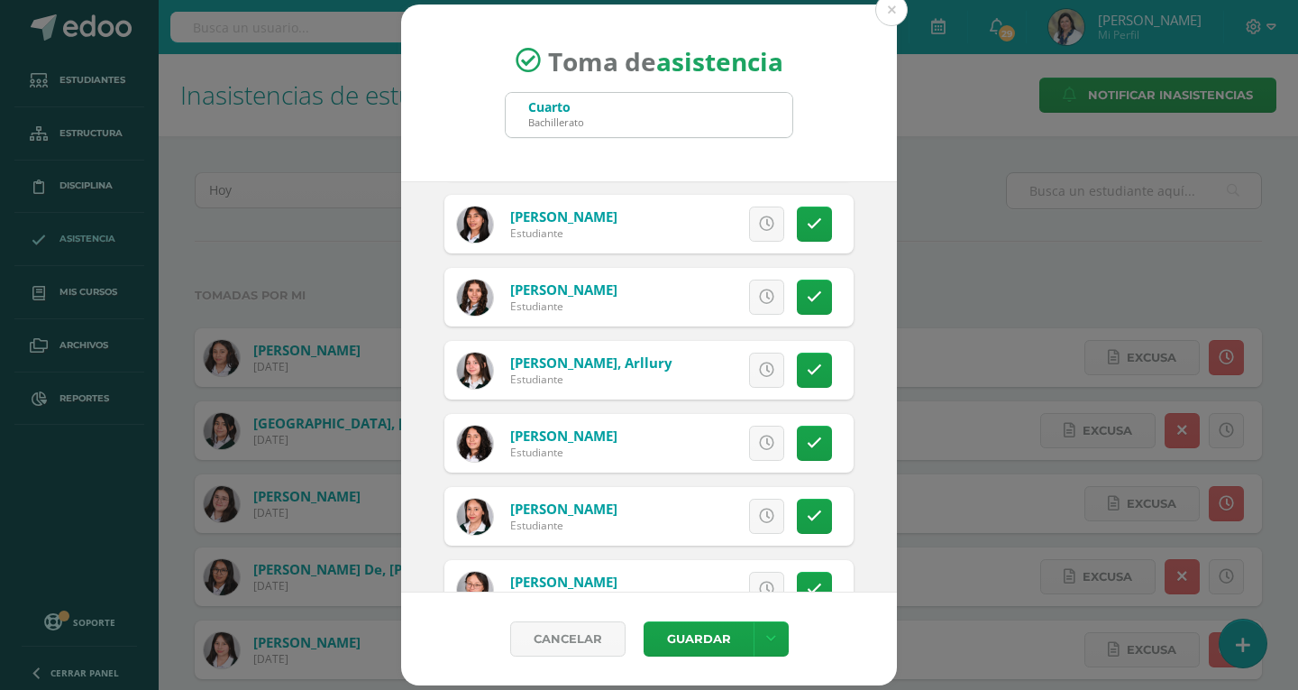
scroll to position [541, 0]
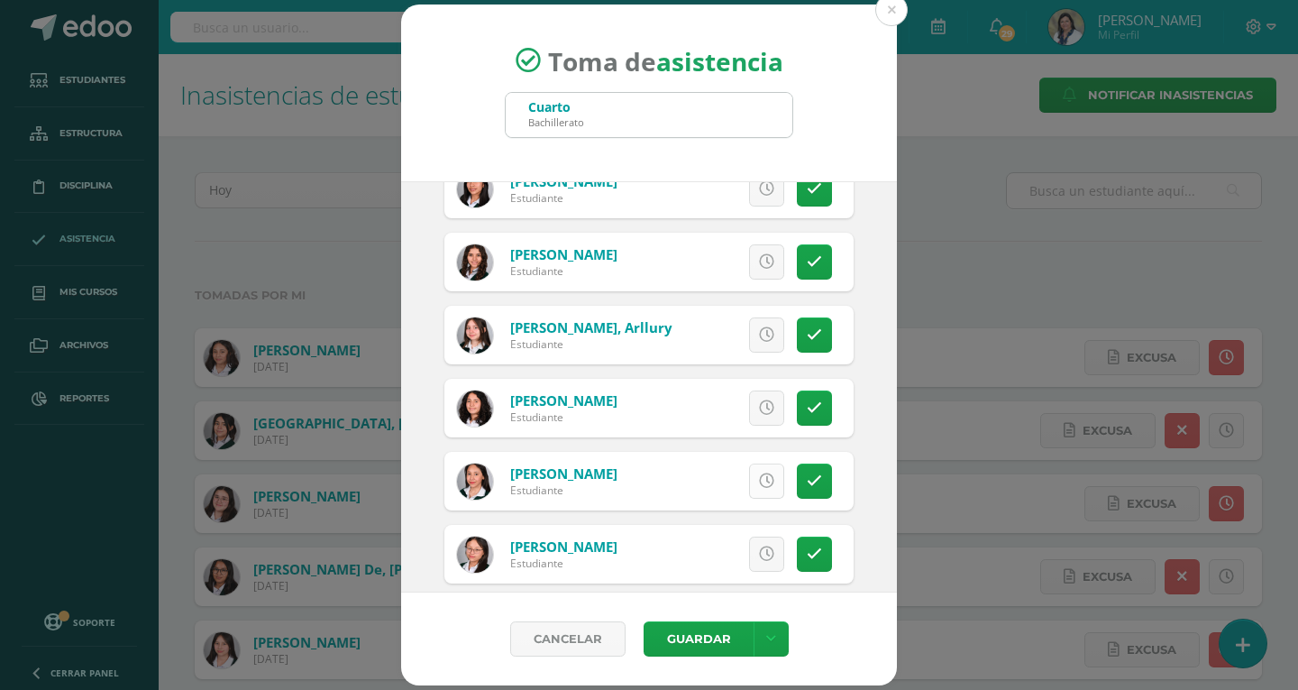
click at [759, 481] on icon at bounding box center [766, 480] width 15 height 15
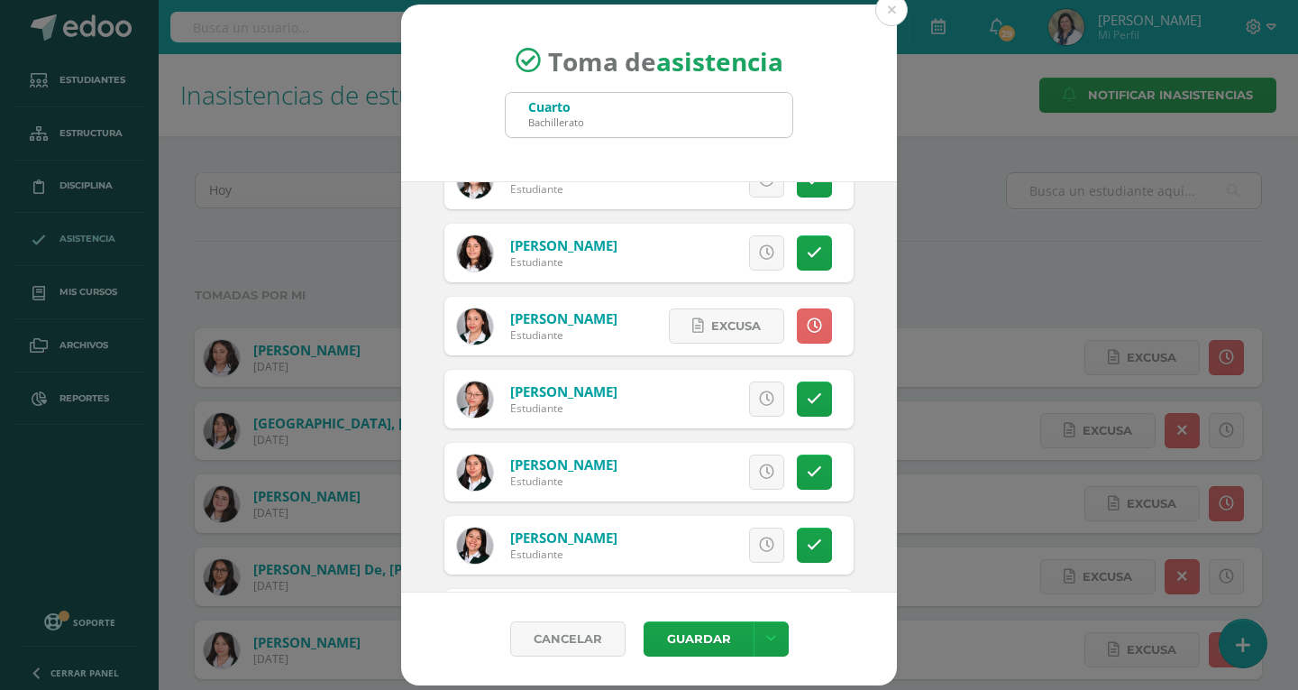
scroll to position [721, 0]
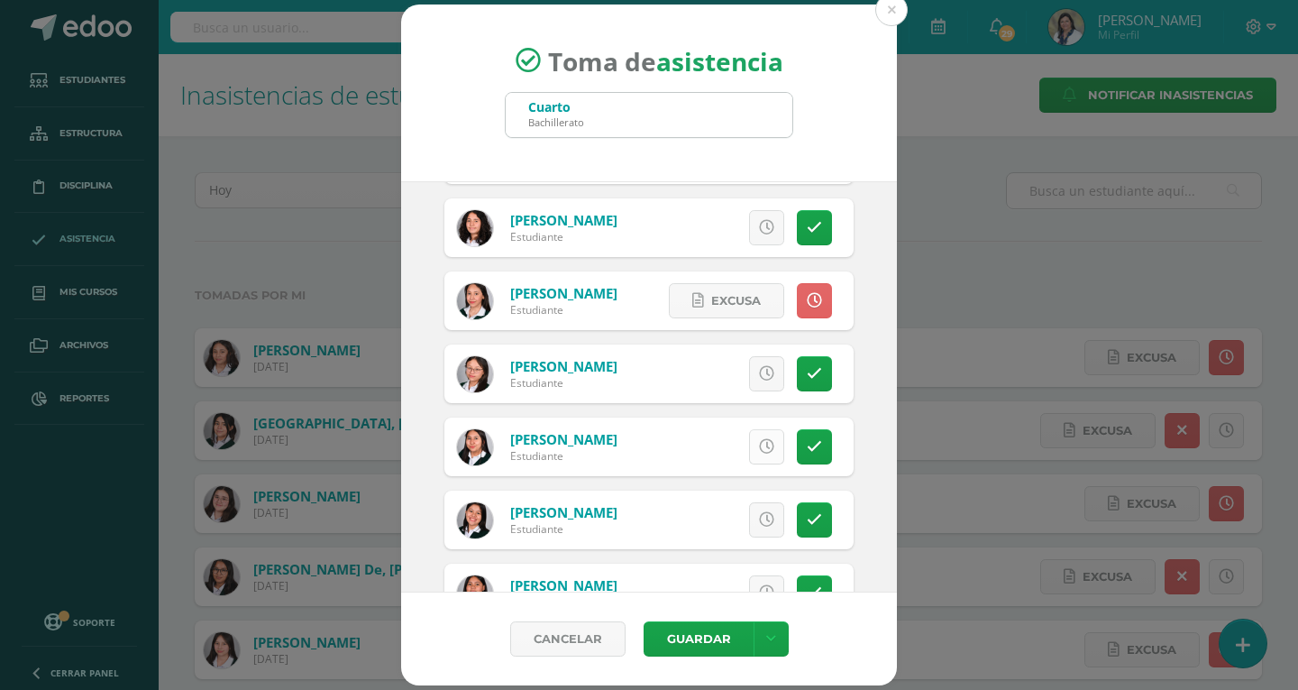
click at [759, 452] on icon at bounding box center [766, 446] width 15 height 15
click at [759, 521] on icon at bounding box center [766, 519] width 15 height 15
click at [755, 521] on link "Excusa" at bounding box center [726, 519] width 115 height 35
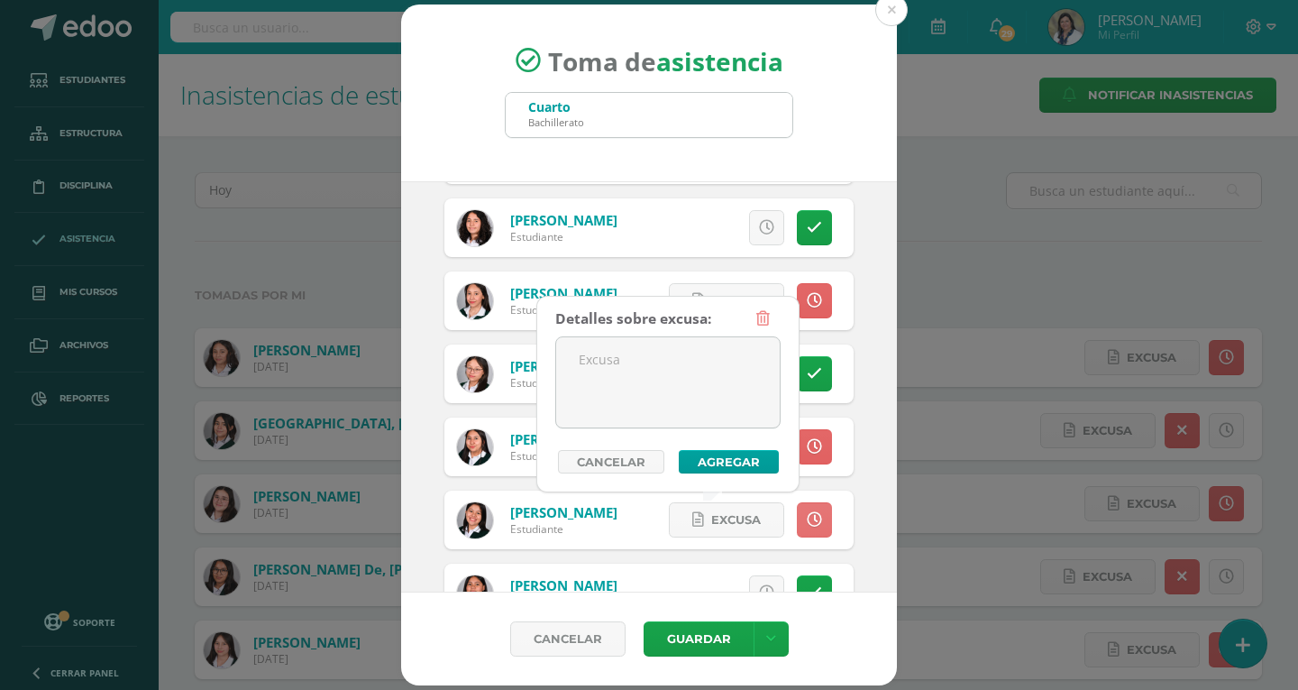
click at [797, 522] on link at bounding box center [814, 519] width 35 height 35
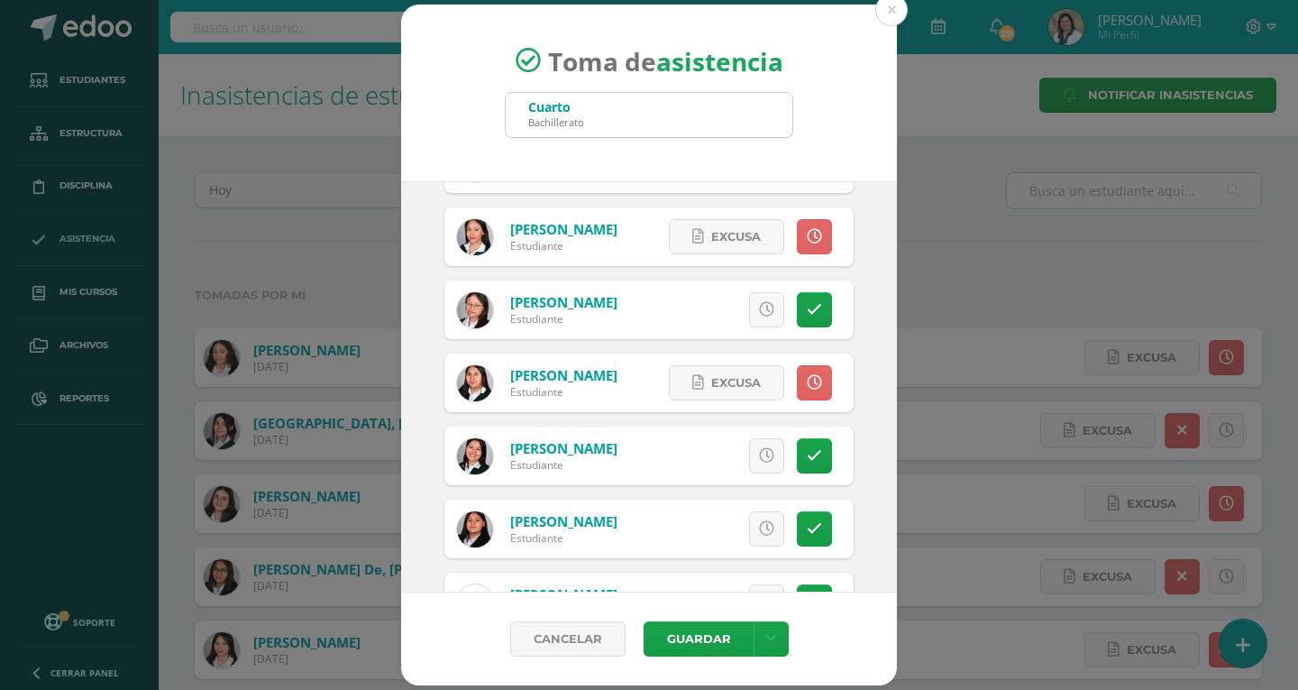
scroll to position [811, 0]
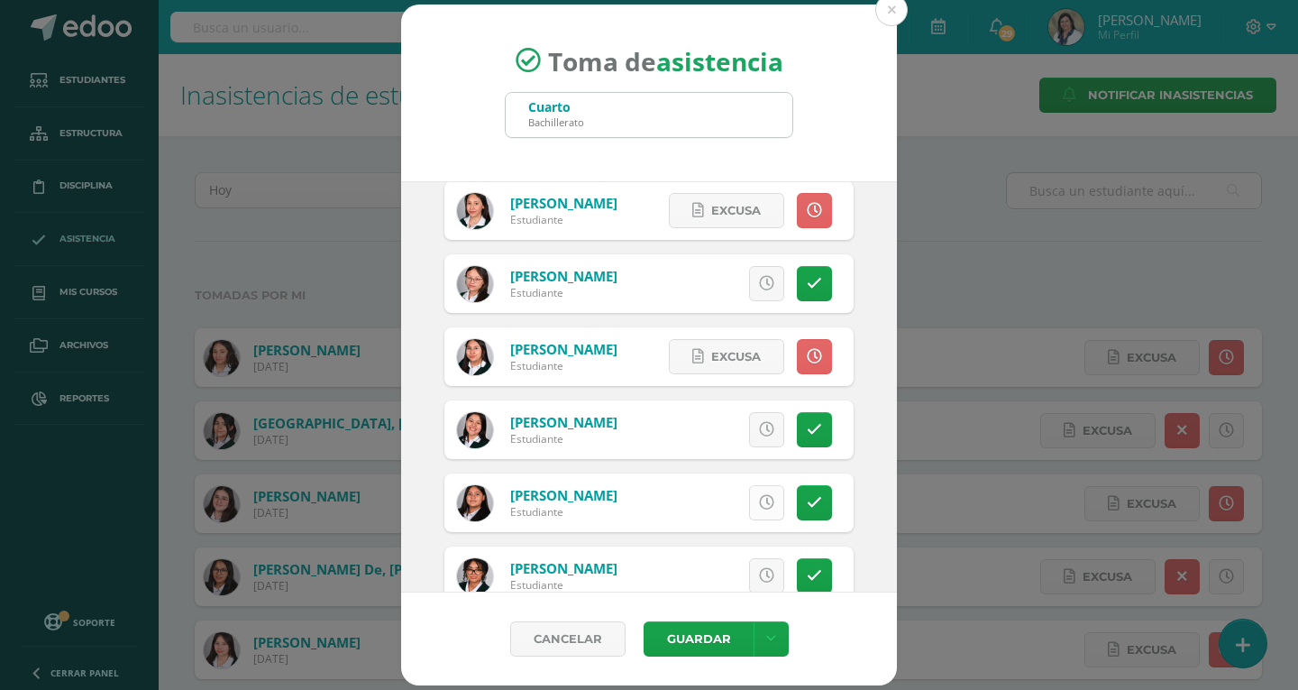
click at [759, 506] on icon at bounding box center [766, 502] width 15 height 15
click at [678, 641] on button "Guardar" at bounding box center [699, 638] width 110 height 35
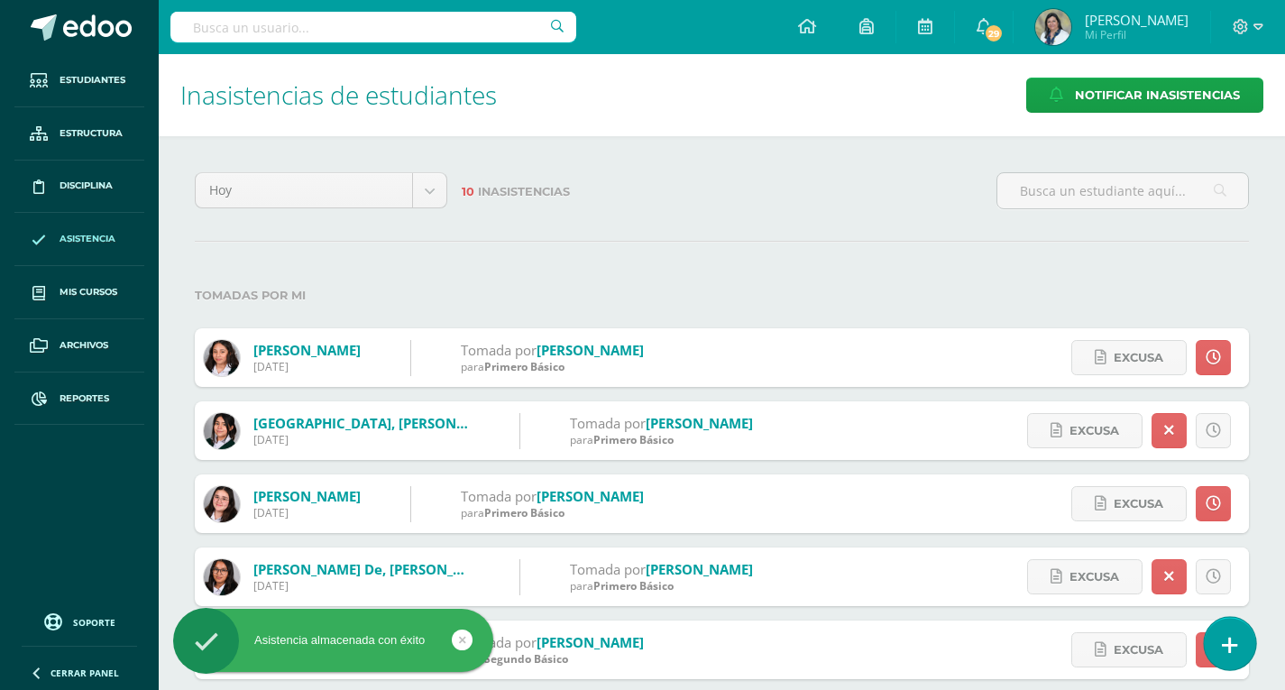
click at [1241, 639] on link at bounding box center [1229, 643] width 51 height 52
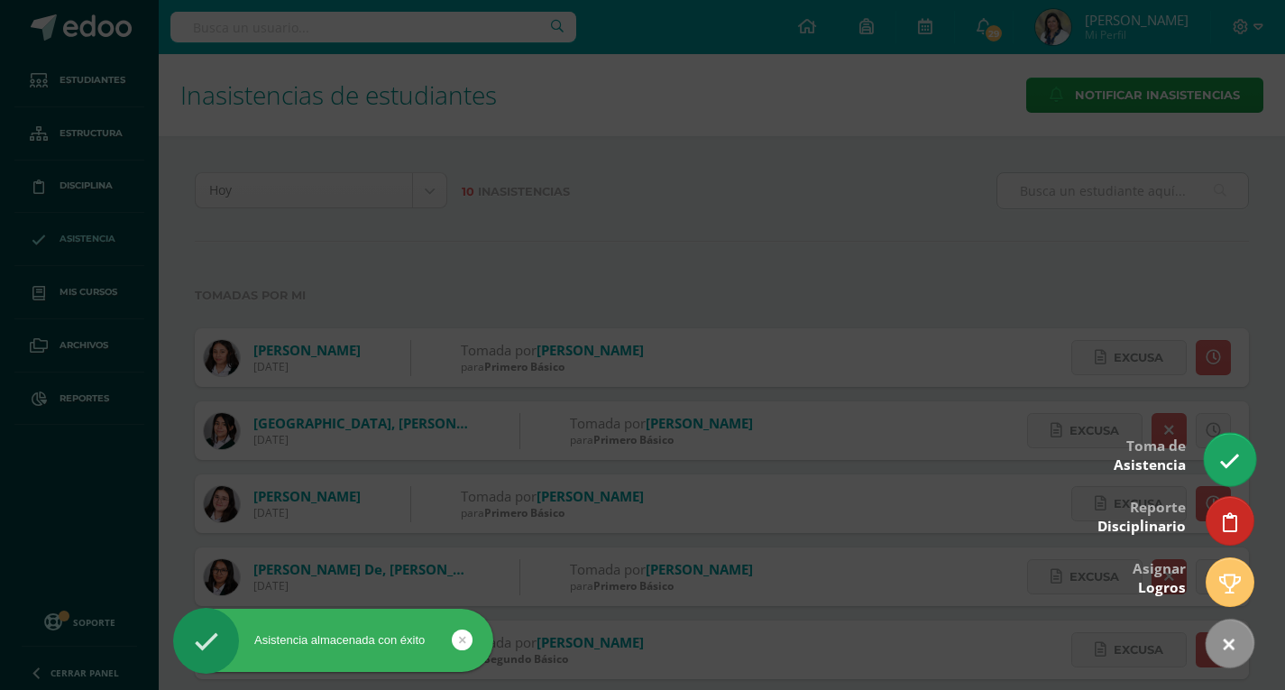
click at [1234, 461] on icon at bounding box center [1229, 461] width 21 height 21
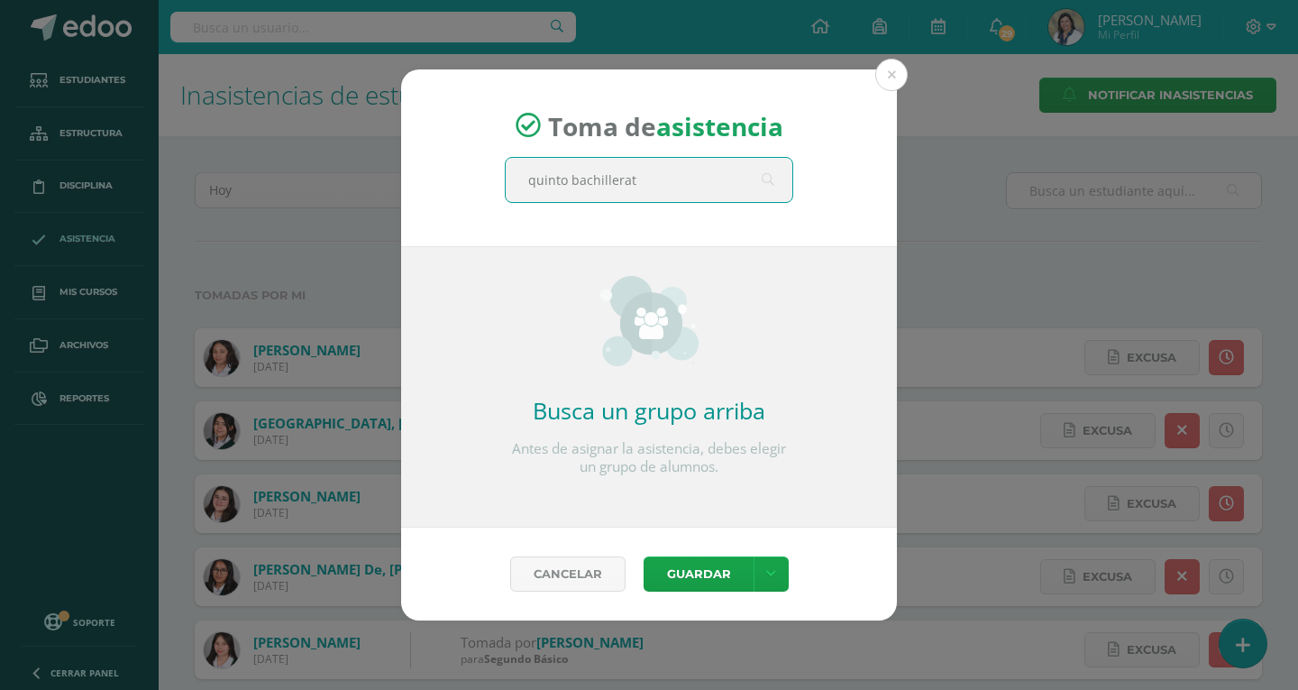
type input "quinto bachillerato"
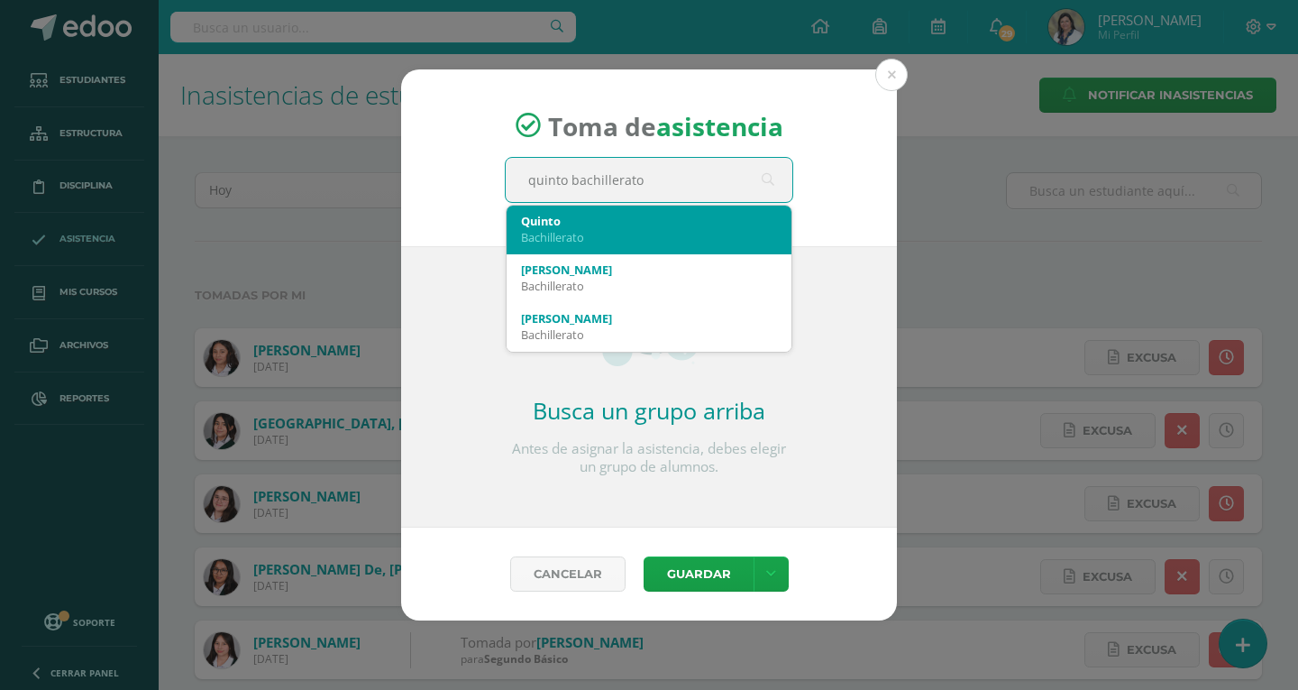
click at [560, 235] on div "Bachillerato" at bounding box center [649, 237] width 256 height 16
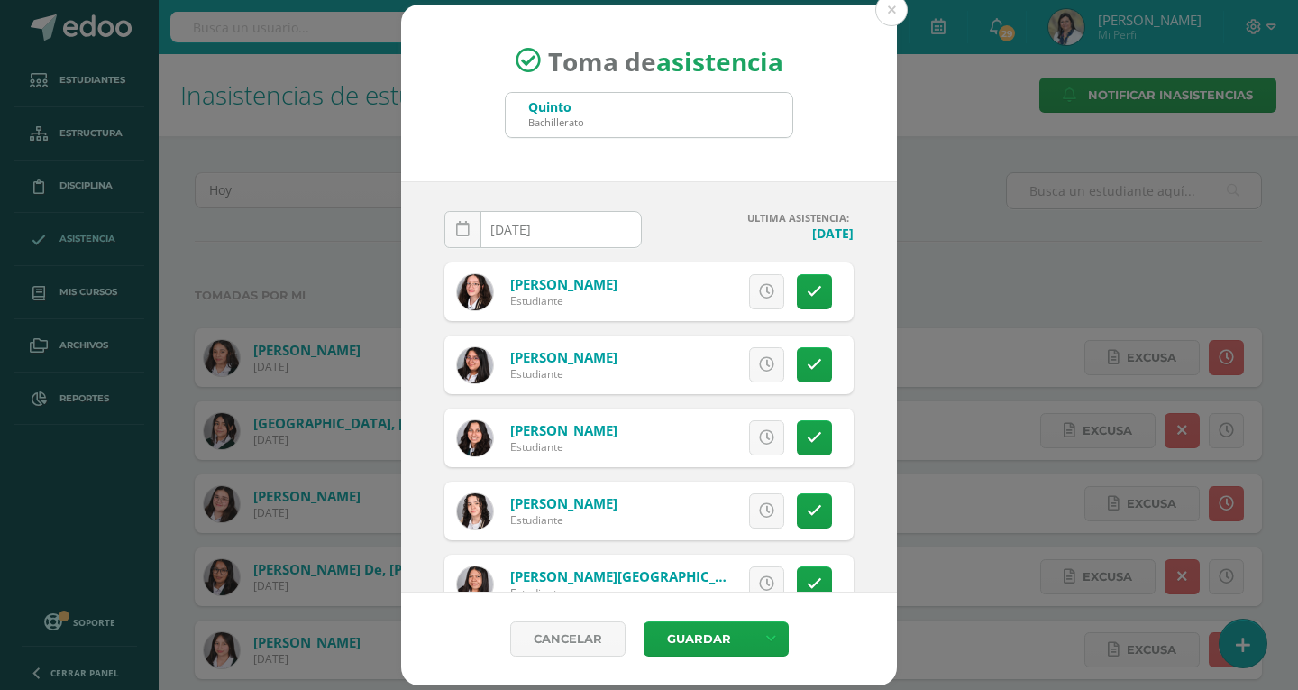
drag, startPoint x: 760, startPoint y: 366, endPoint x: 752, endPoint y: 373, distance: 10.9
click at [760, 366] on icon at bounding box center [766, 364] width 15 height 15
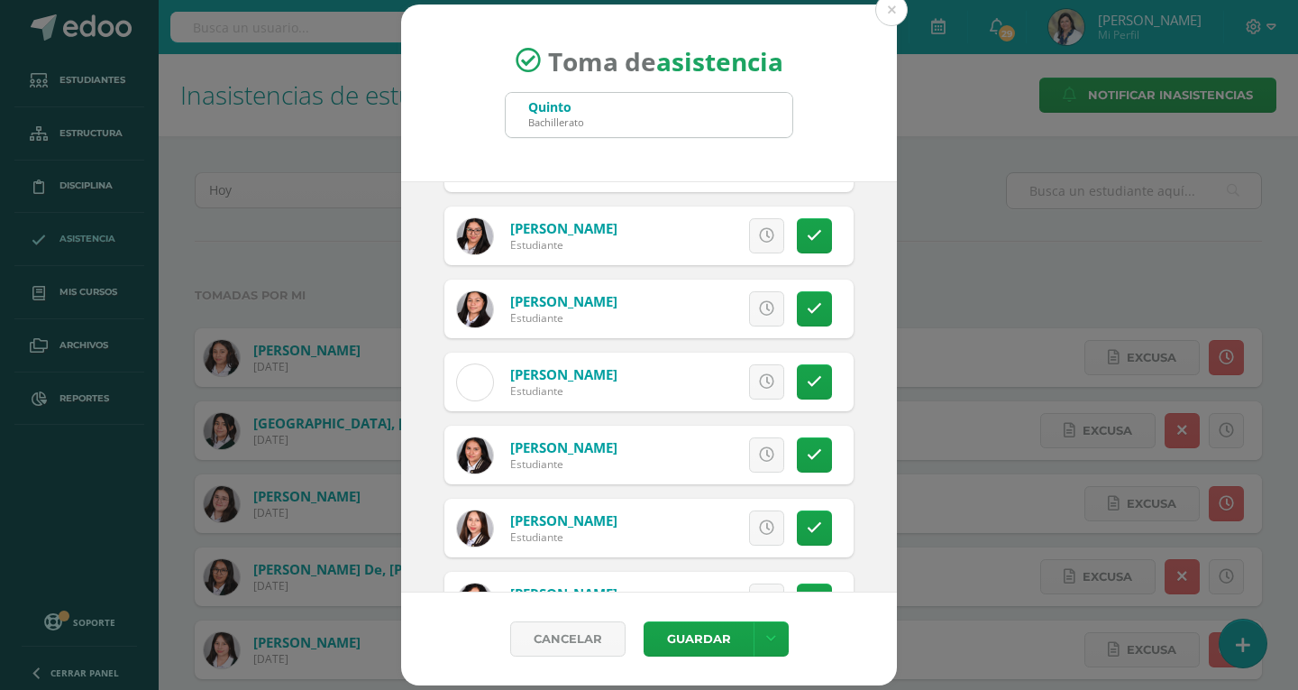
scroll to position [1442, 0]
click at [759, 307] on icon at bounding box center [766, 309] width 15 height 15
click at [809, 458] on link at bounding box center [814, 455] width 35 height 35
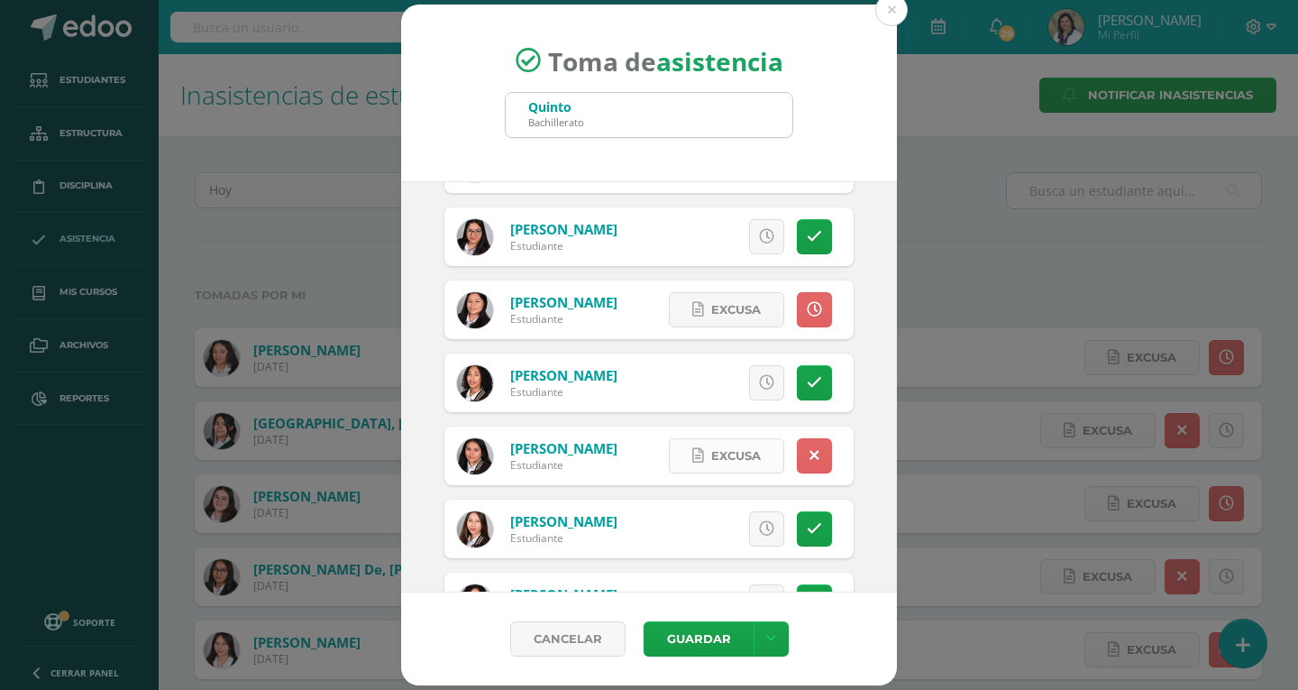
click at [715, 458] on span "Excusa" at bounding box center [736, 455] width 50 height 33
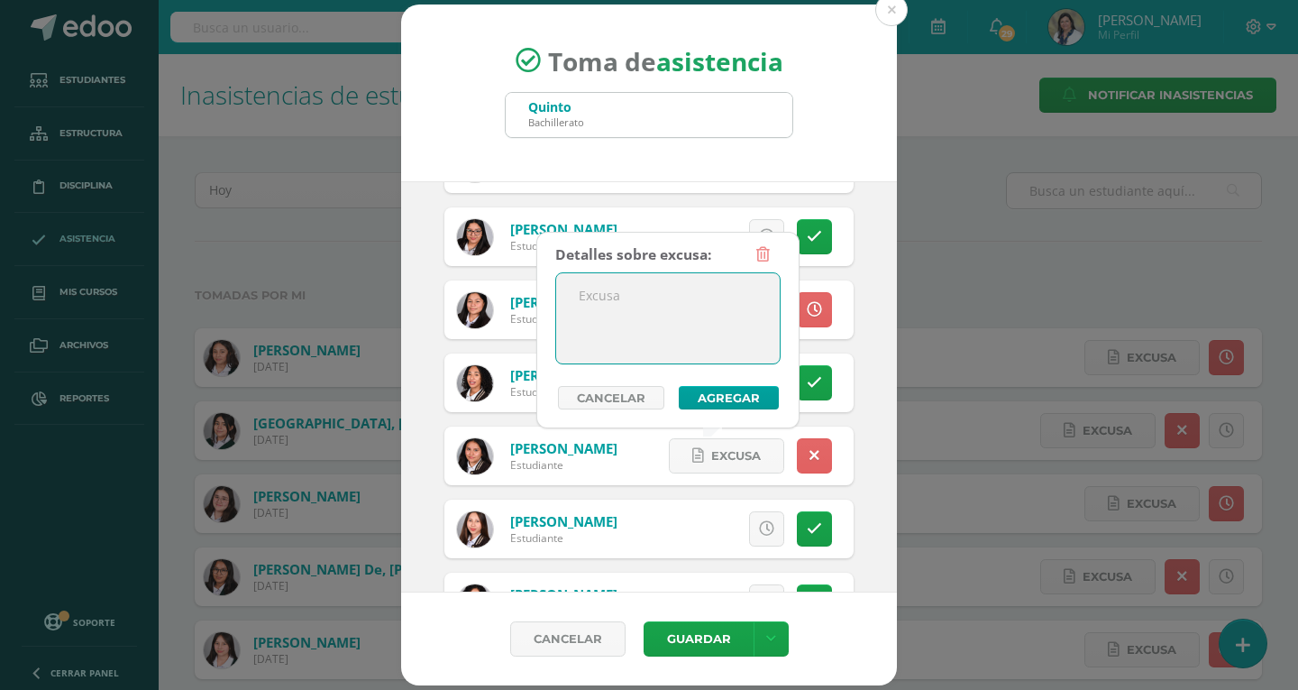
click at [693, 305] on textarea at bounding box center [668, 318] width 224 height 90
type textarea "actividad familiar"
click at [706, 398] on button "Agregar" at bounding box center [729, 397] width 100 height 23
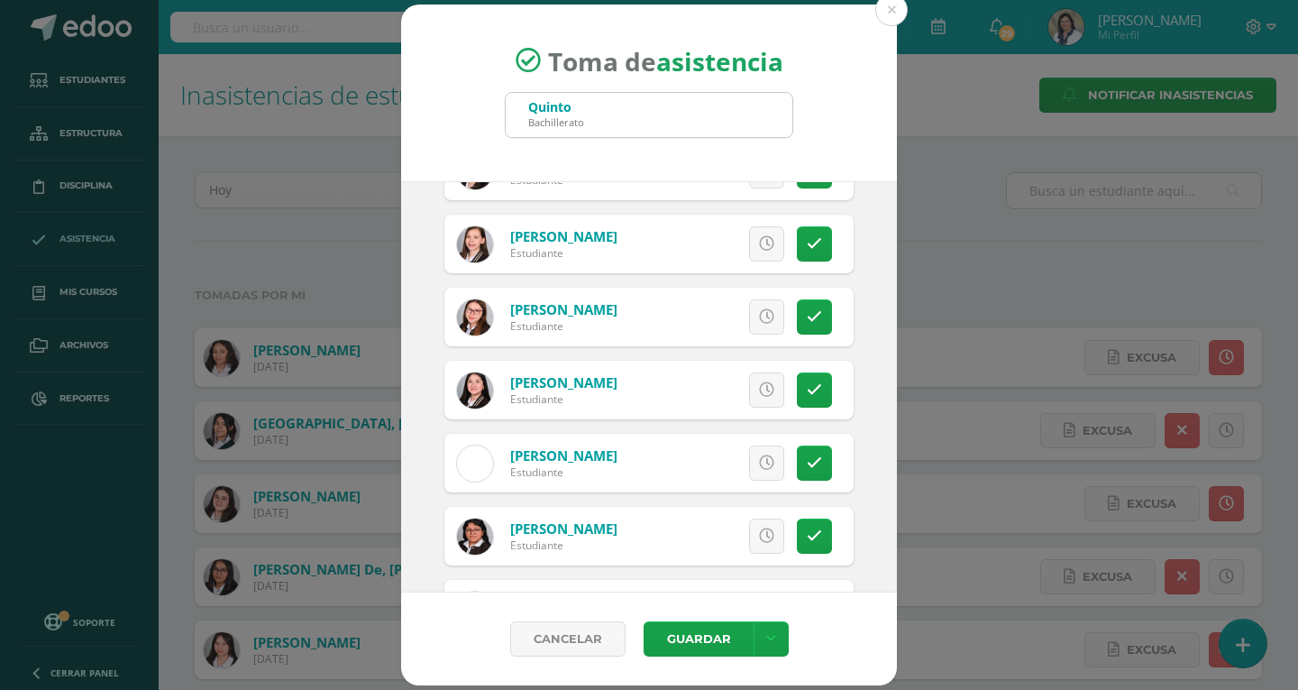
scroll to position [631, 0]
click at [808, 319] on icon at bounding box center [814, 317] width 15 height 15
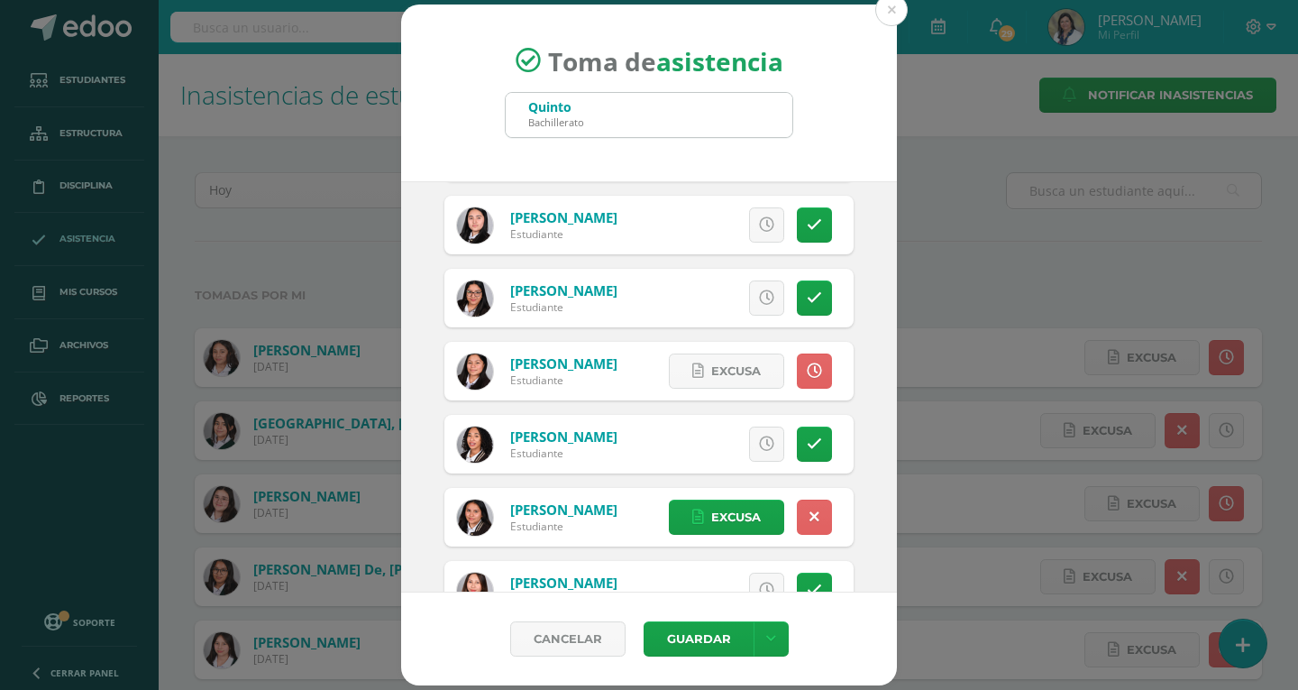
scroll to position [1442, 0]
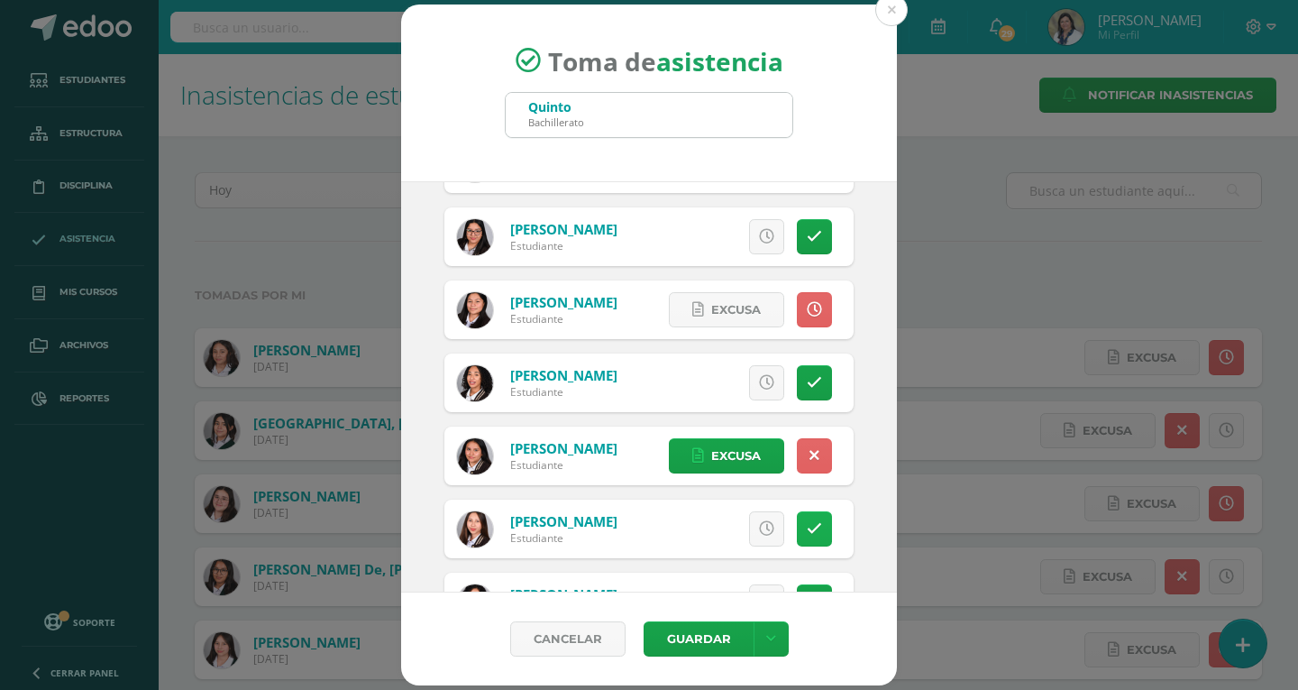
click at [807, 534] on icon at bounding box center [814, 528] width 15 height 15
click at [693, 643] on button "Guardar" at bounding box center [699, 638] width 110 height 35
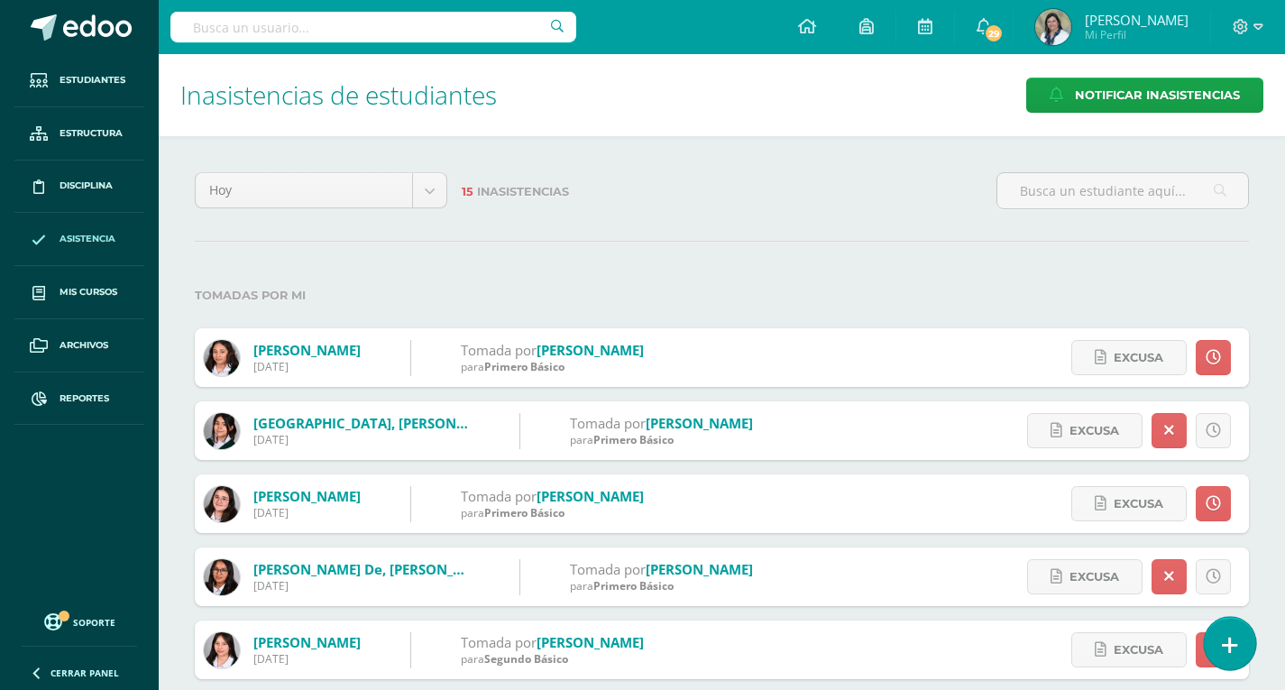
click at [1217, 637] on link at bounding box center [1229, 643] width 51 height 52
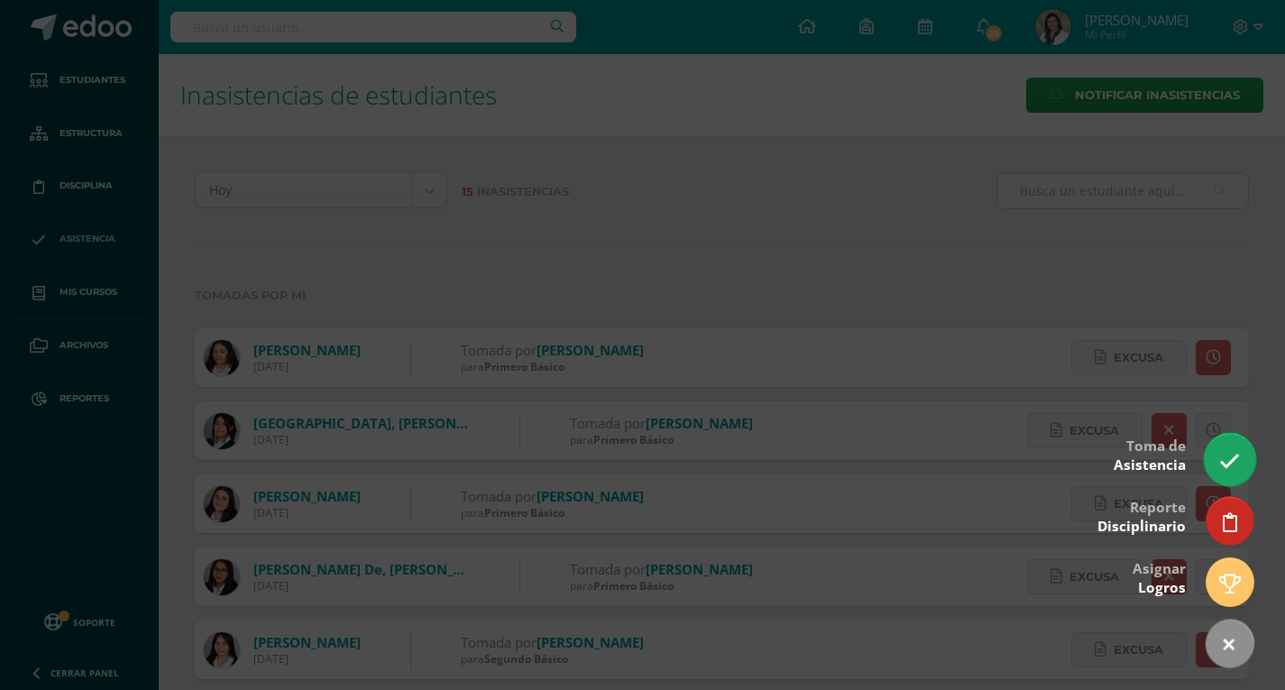
click at [1220, 459] on icon at bounding box center [1229, 461] width 21 height 21
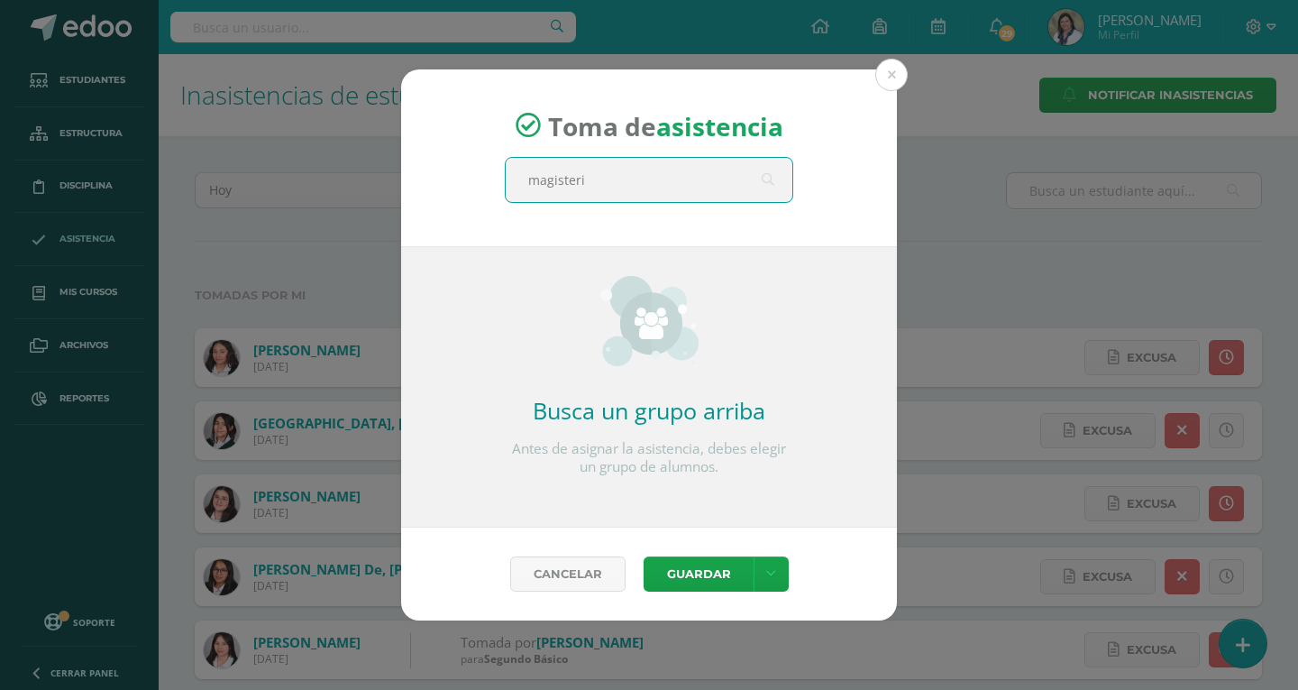
type input "magisterio"
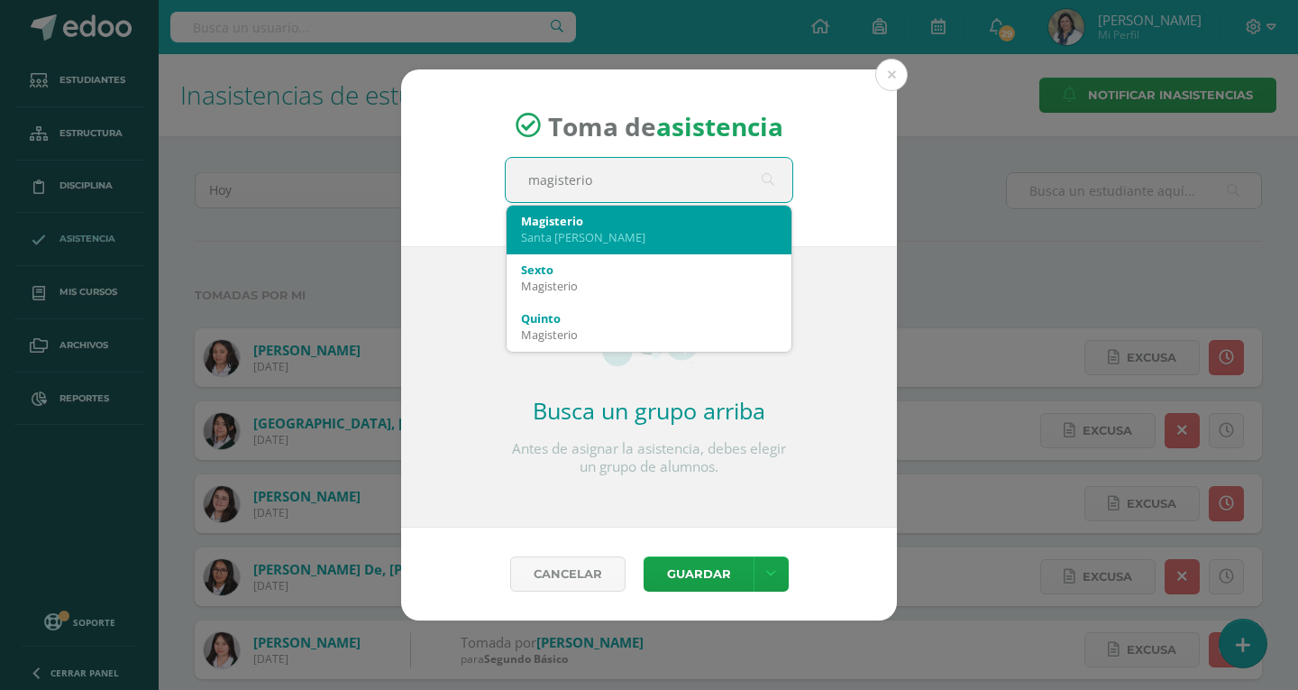
click at [588, 228] on div "Magisterio" at bounding box center [649, 221] width 256 height 16
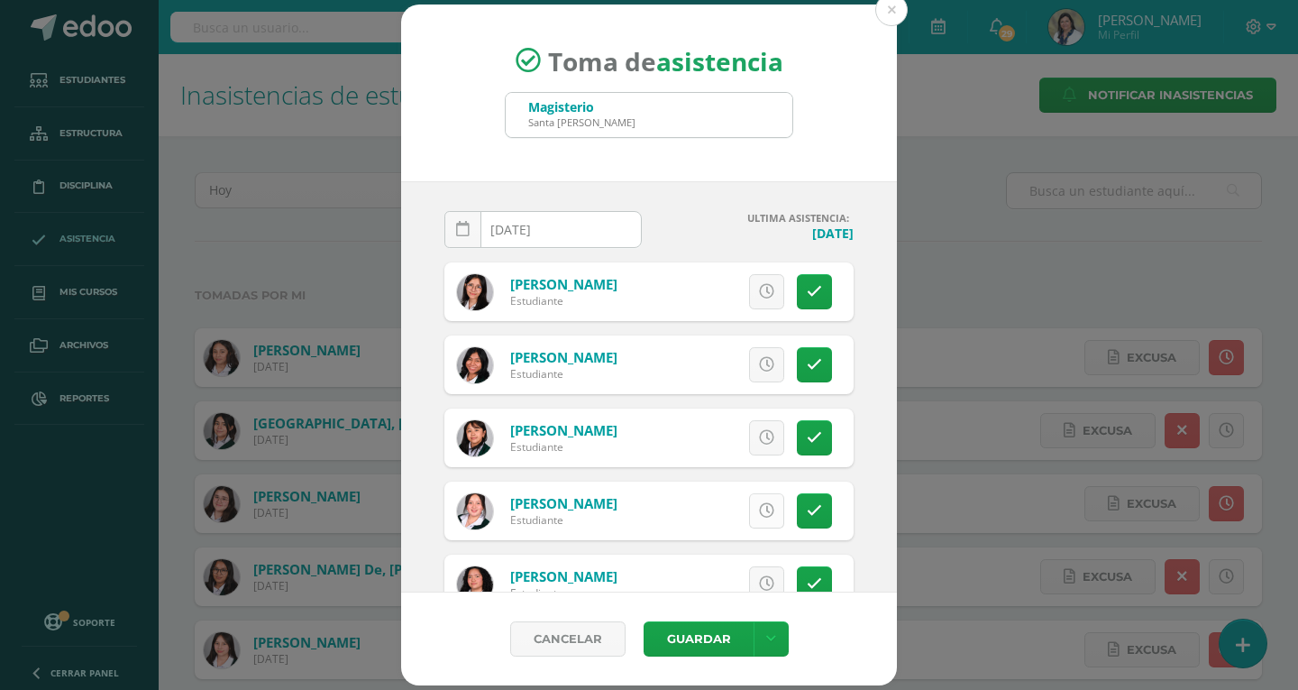
click at [759, 517] on icon at bounding box center [766, 510] width 15 height 15
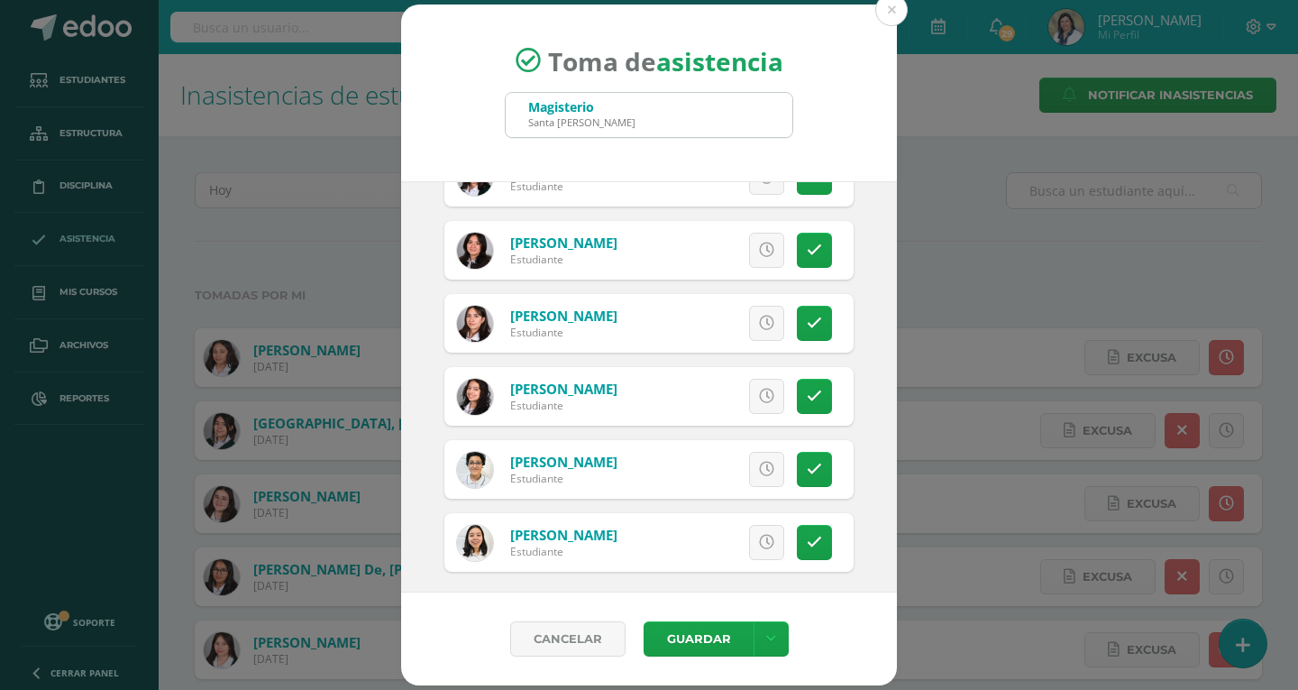
scroll to position [708, 0]
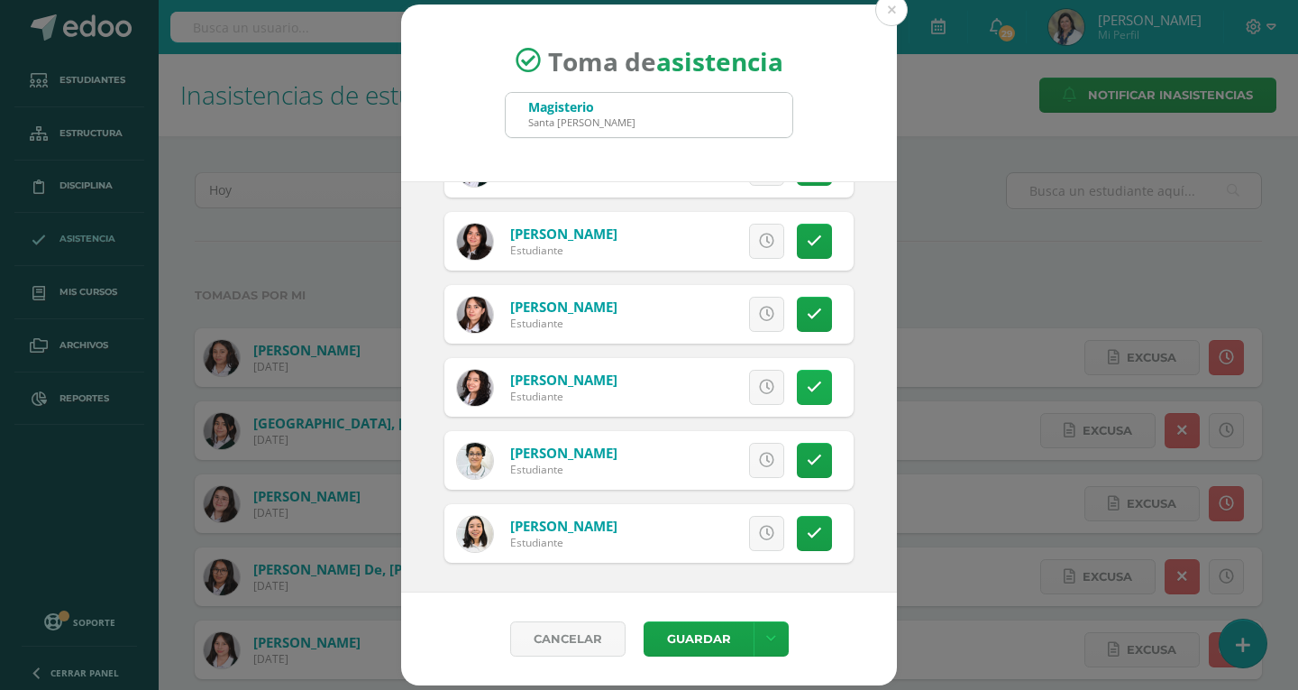
click at [807, 389] on icon at bounding box center [814, 387] width 15 height 15
click at [719, 388] on span "Excusa" at bounding box center [736, 387] width 50 height 33
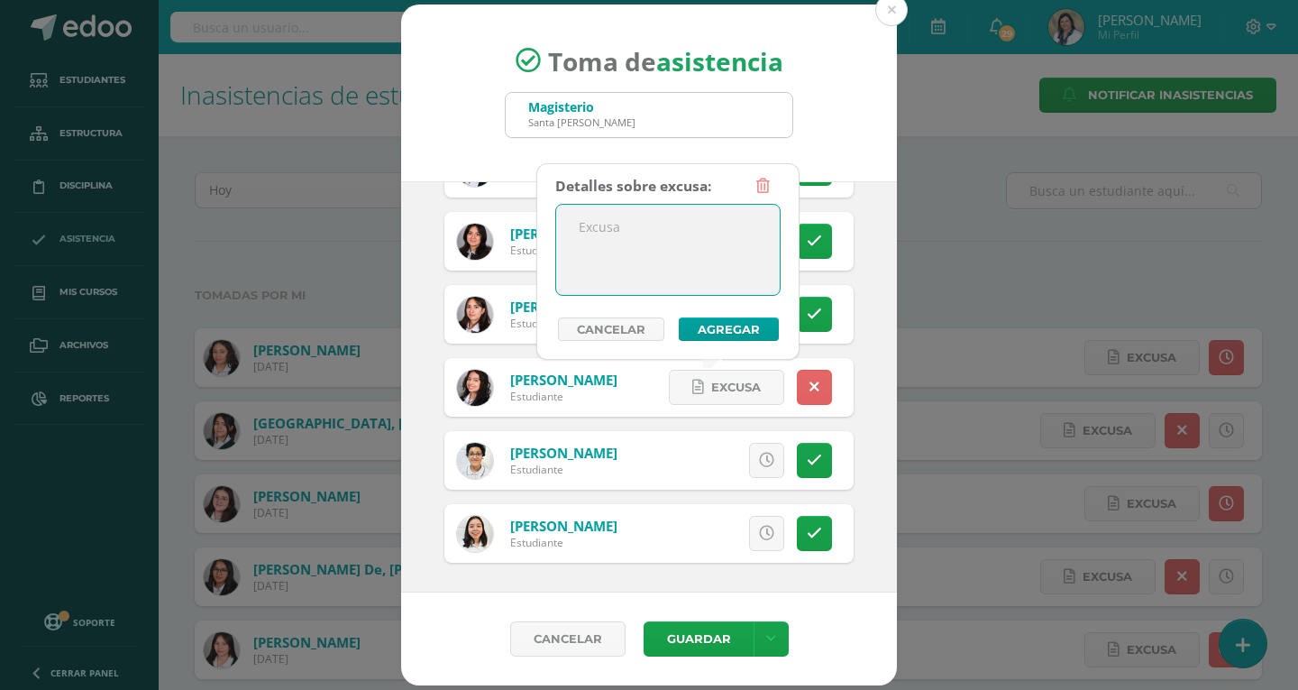
click at [652, 246] on textarea at bounding box center [668, 250] width 224 height 90
type textarea "Tos persistente."
click at [699, 325] on button "Agregar" at bounding box center [729, 328] width 100 height 23
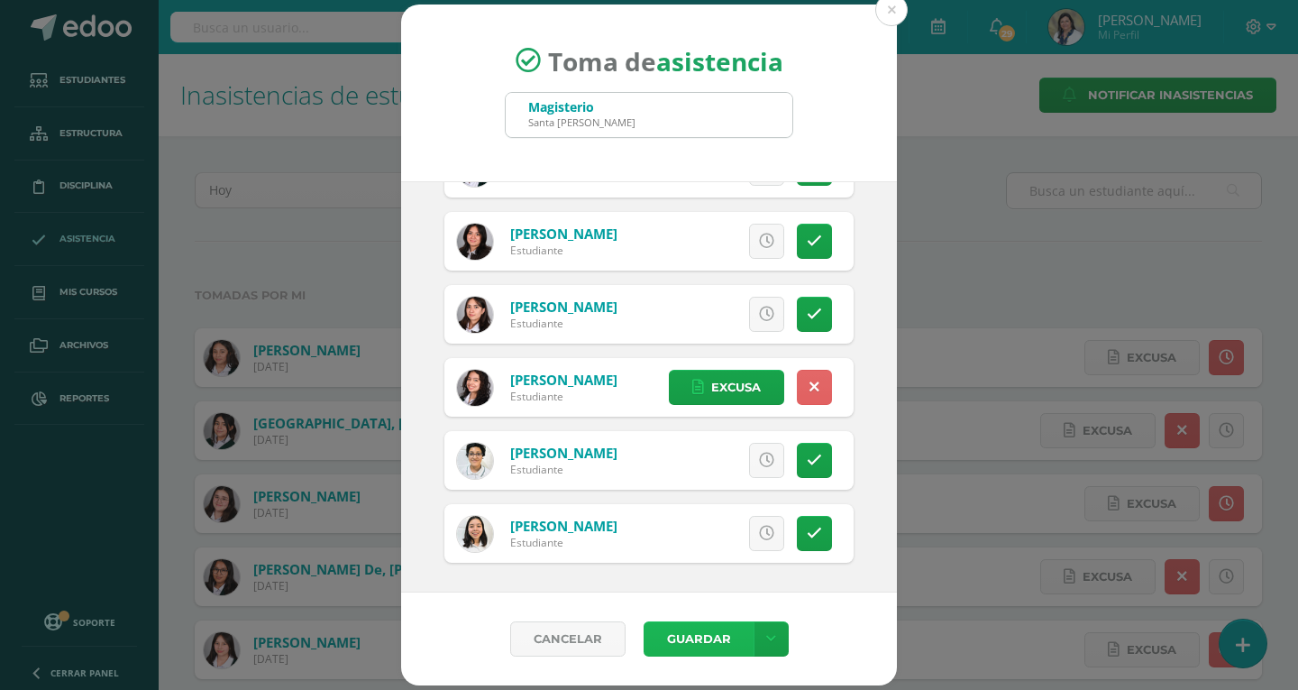
click at [664, 641] on button "Guardar" at bounding box center [699, 638] width 110 height 35
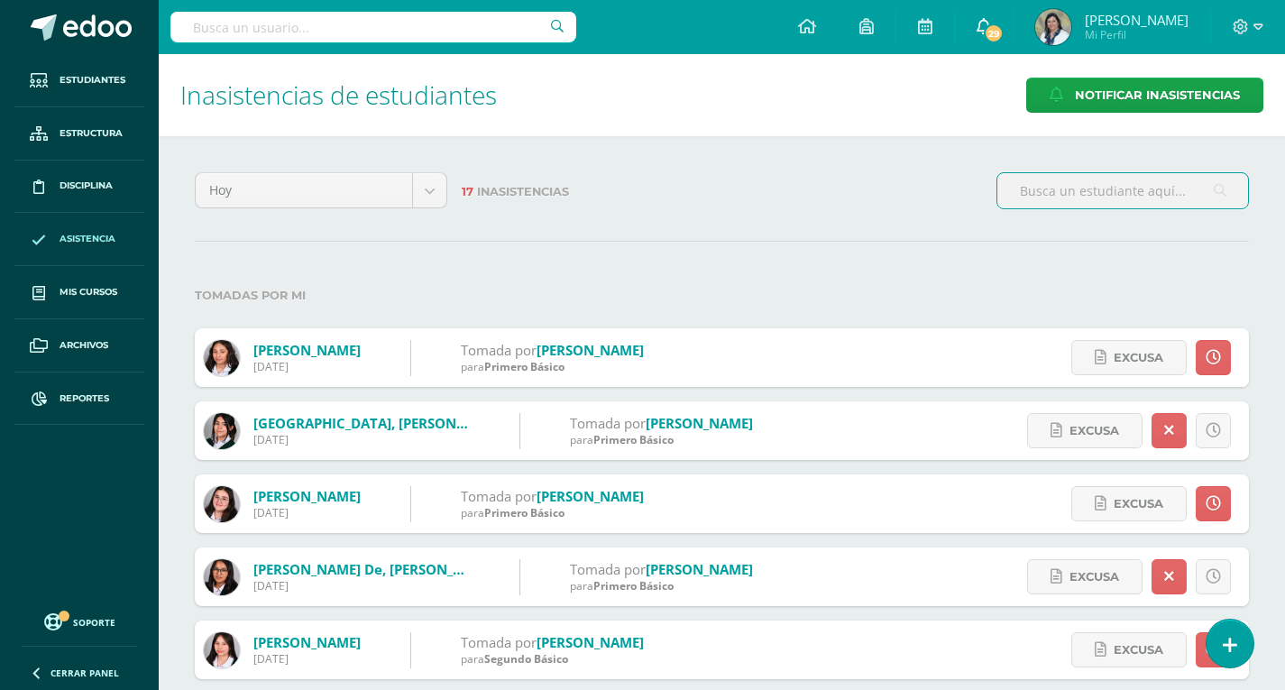
click at [1003, 23] on span "29" at bounding box center [994, 33] width 20 height 20
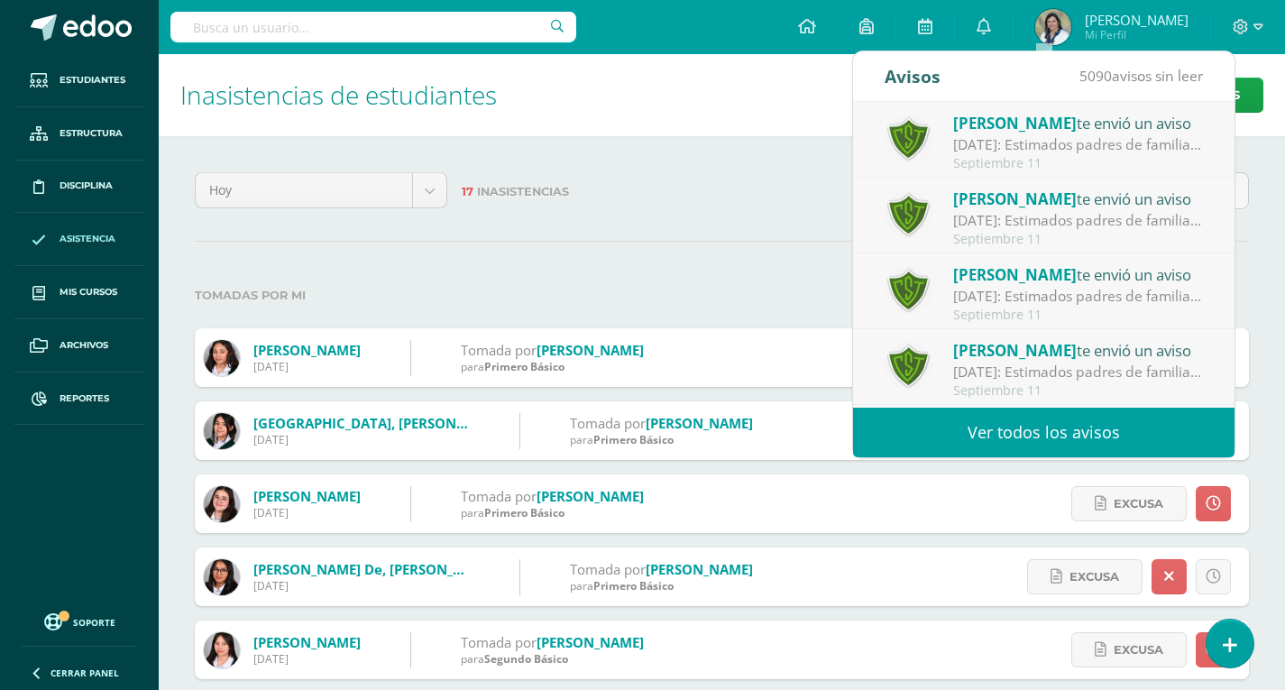
click at [996, 127] on span "[PERSON_NAME]" at bounding box center [1015, 123] width 124 height 21
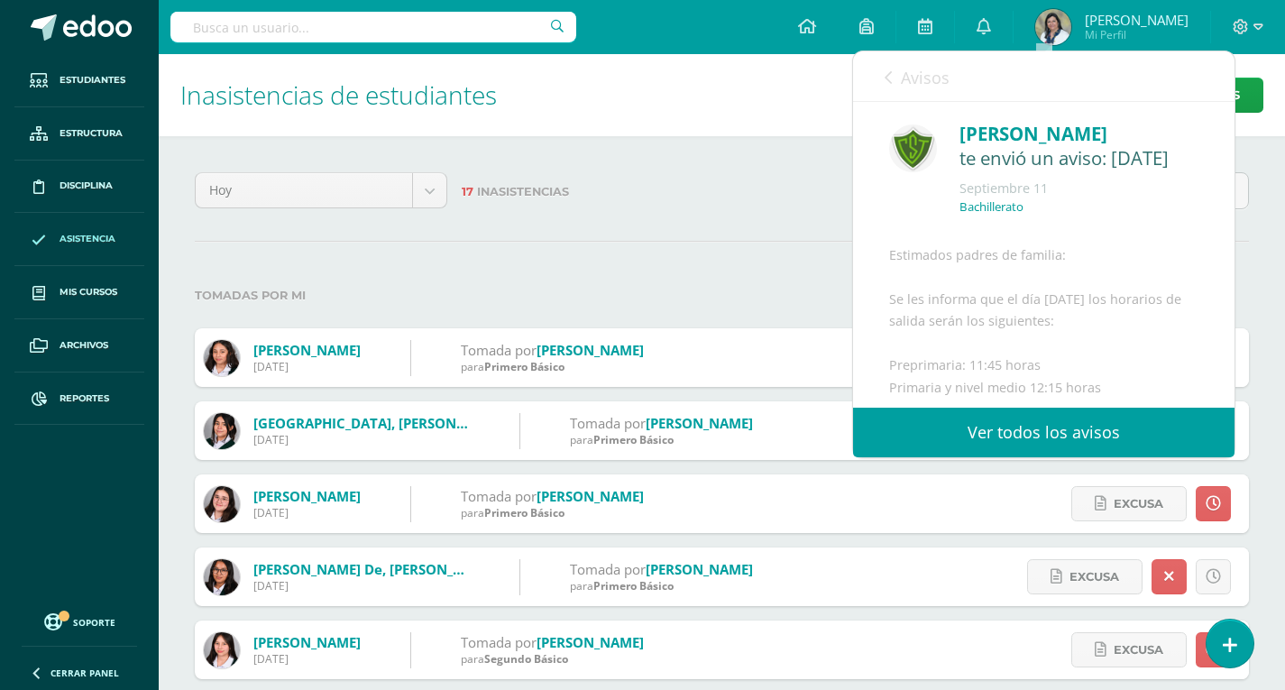
click at [918, 78] on span "Avisos" at bounding box center [925, 78] width 49 height 22
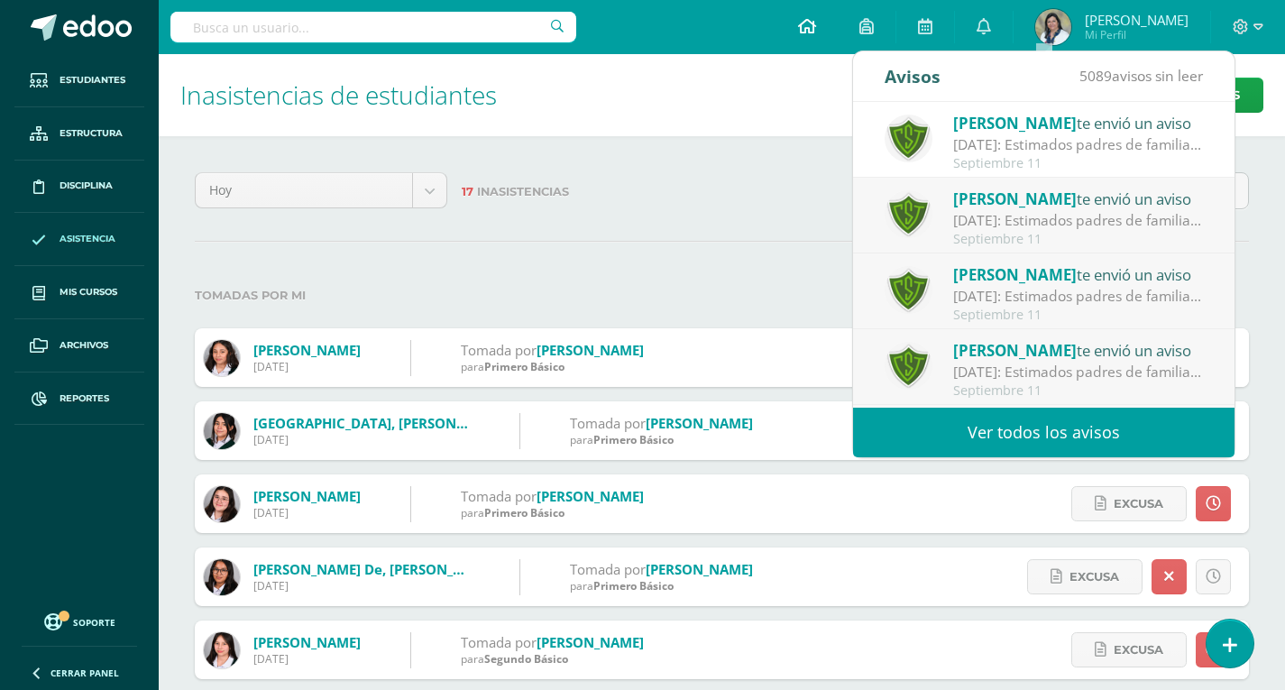
click at [816, 23] on icon at bounding box center [807, 26] width 18 height 16
